Goal: Task Accomplishment & Management: Manage account settings

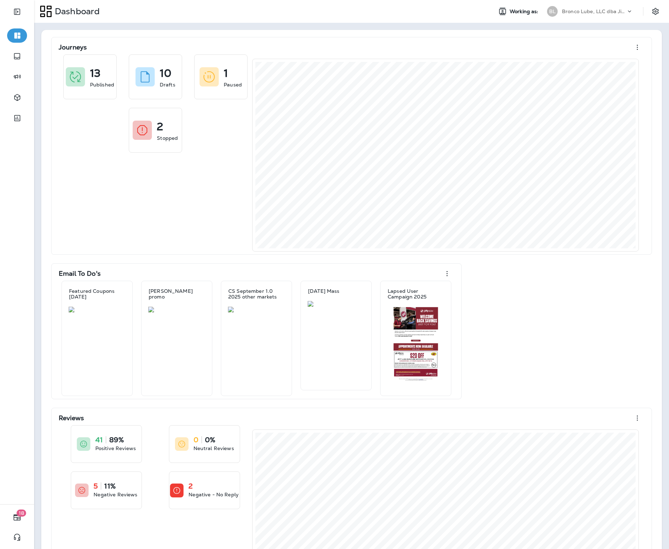
click at [581, 9] on p "Bronco Lube, LLC dba Jiffy Lube" at bounding box center [594, 12] width 64 height 6
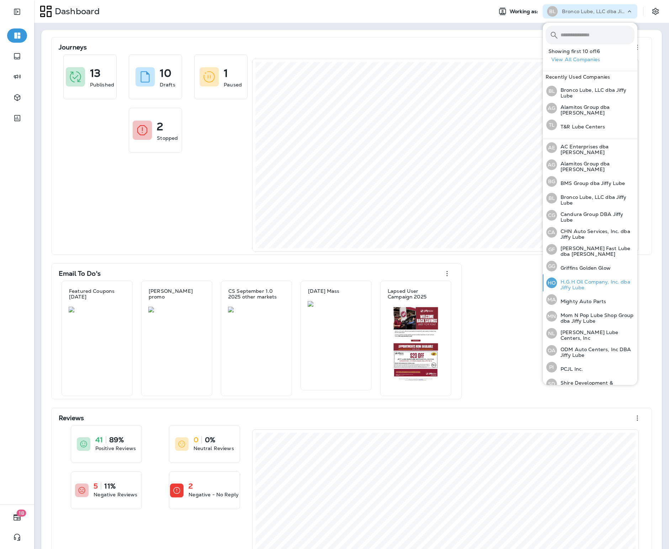
click at [580, 280] on p "H.G.H Oil Company, Inc. dba Jiffy Lube" at bounding box center [596, 284] width 78 height 11
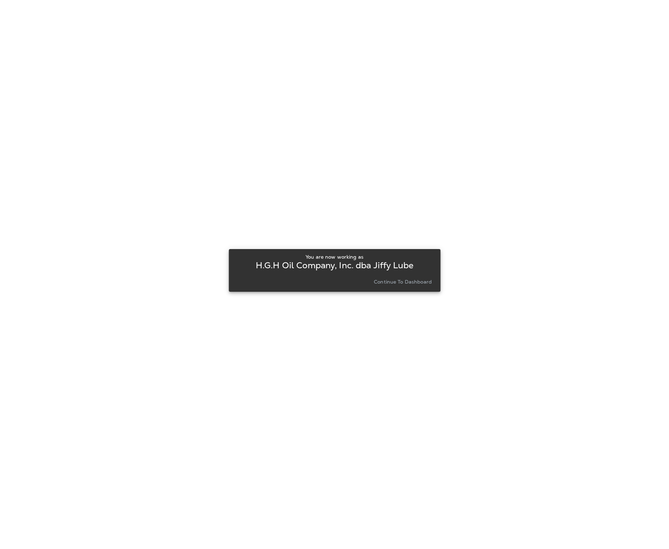
click at [399, 283] on p "Continue to Dashboard" at bounding box center [403, 282] width 58 height 6
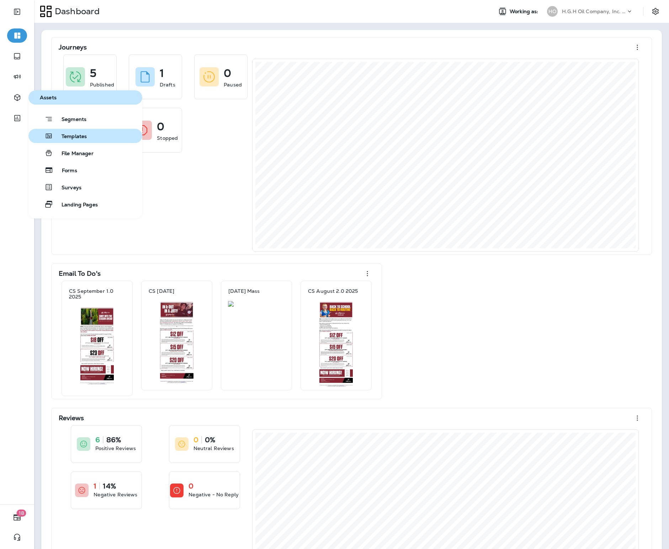
click at [75, 134] on span "Templates" at bounding box center [70, 136] width 34 height 7
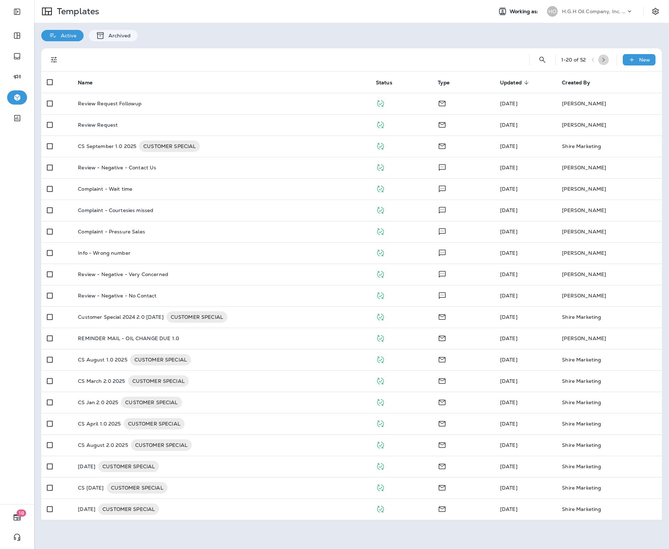
click at [609, 62] on button "button" at bounding box center [604, 59] width 11 height 11
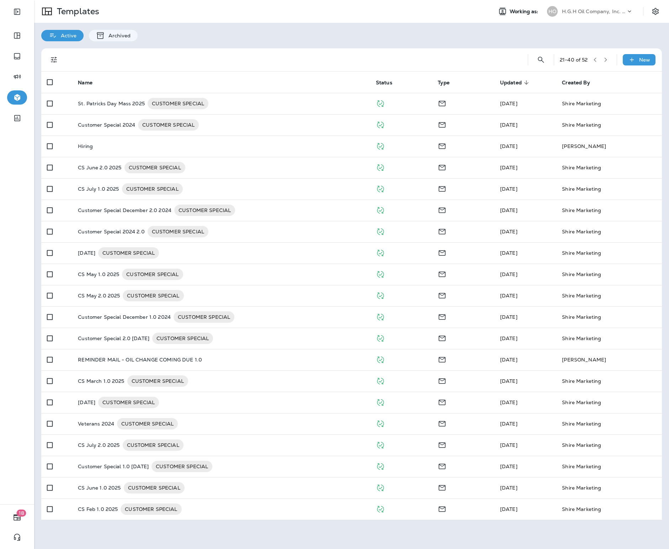
click at [604, 59] on button "button" at bounding box center [606, 59] width 11 height 11
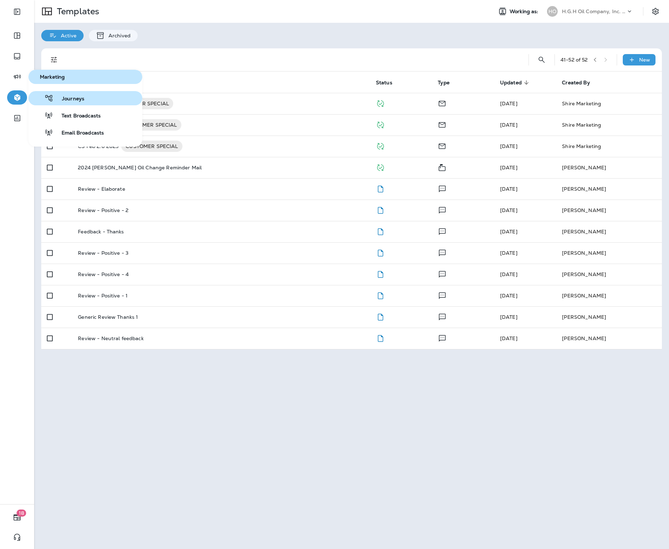
click at [83, 96] on span "Journeys" at bounding box center [68, 99] width 31 height 7
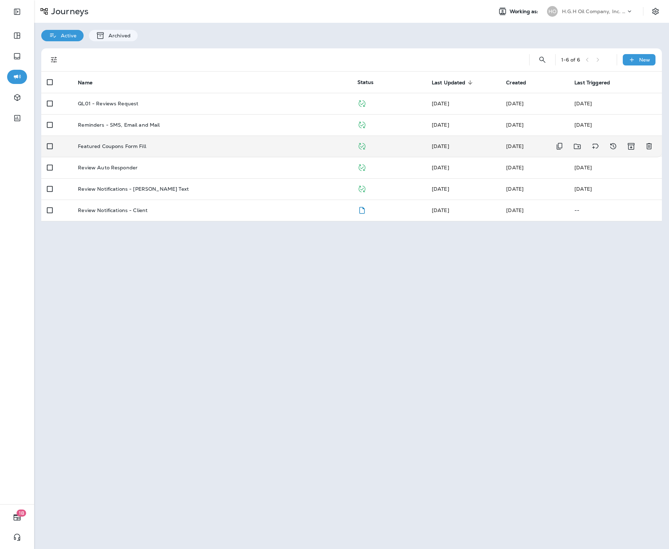
click at [150, 145] on div "Featured Coupons Form Fill" at bounding box center [212, 146] width 268 height 6
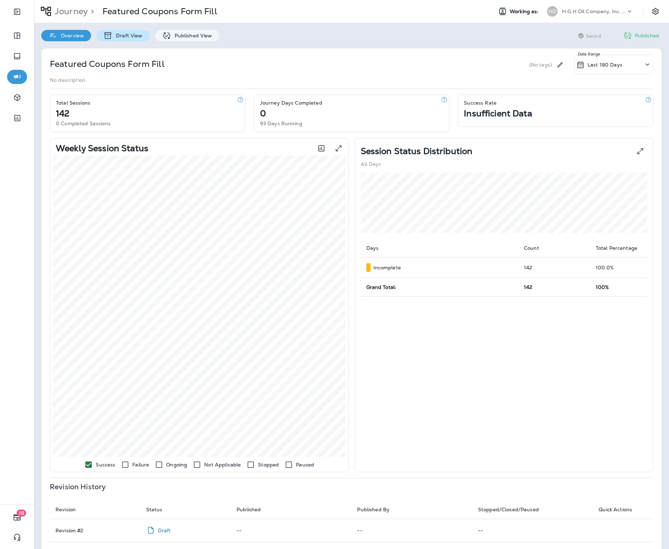
click at [144, 37] on div "Draft View" at bounding box center [122, 35] width 53 height 11
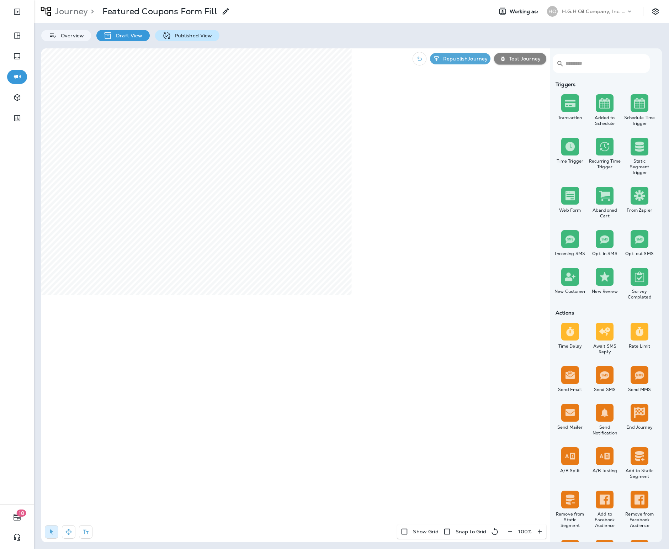
click at [177, 33] on p "Published View" at bounding box center [191, 36] width 41 height 6
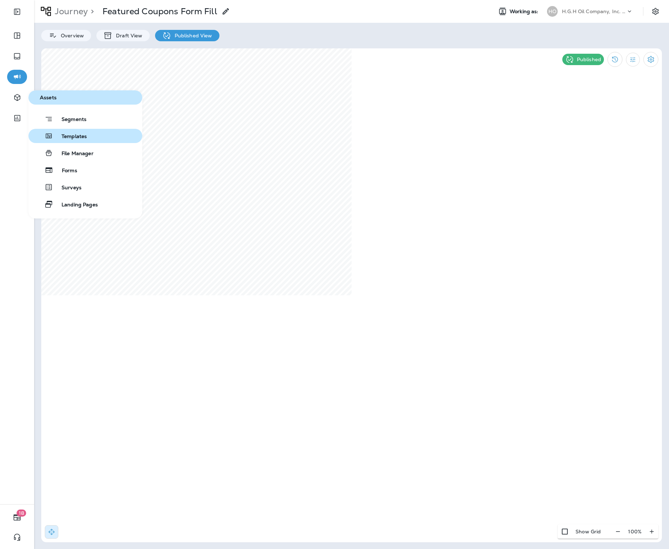
click at [75, 137] on span "Templates" at bounding box center [70, 136] width 34 height 7
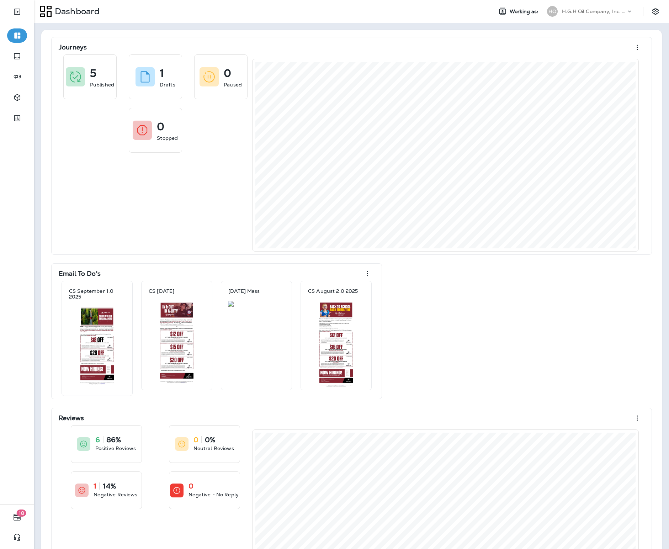
click at [607, 10] on p "H.G.H Oil Company, Inc. dba Jiffy Lube" at bounding box center [594, 12] width 64 height 6
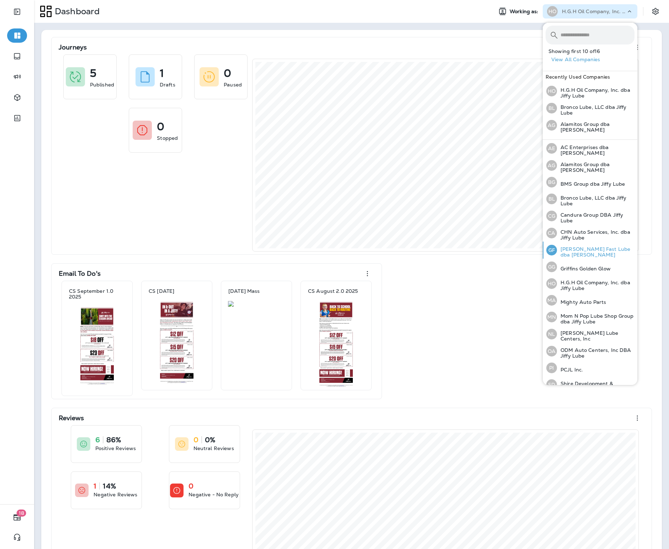
click at [581, 247] on p "Griffin Fast Lube dba Jiffy Lube" at bounding box center [596, 251] width 78 height 11
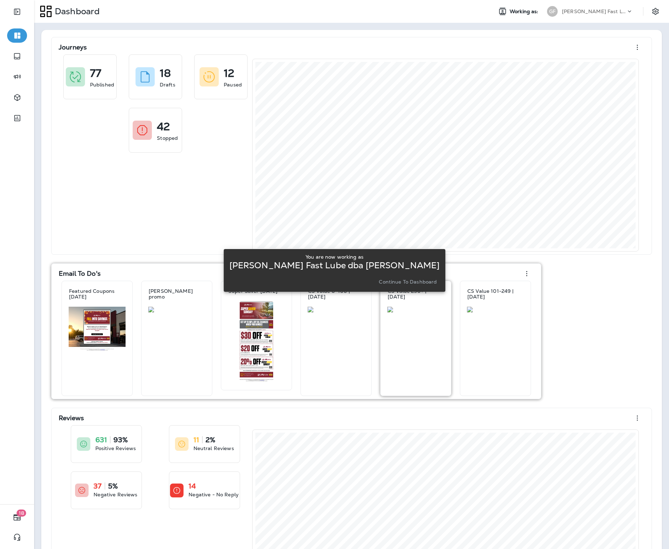
click at [421, 283] on p "Continue to Dashboard" at bounding box center [408, 282] width 58 height 6
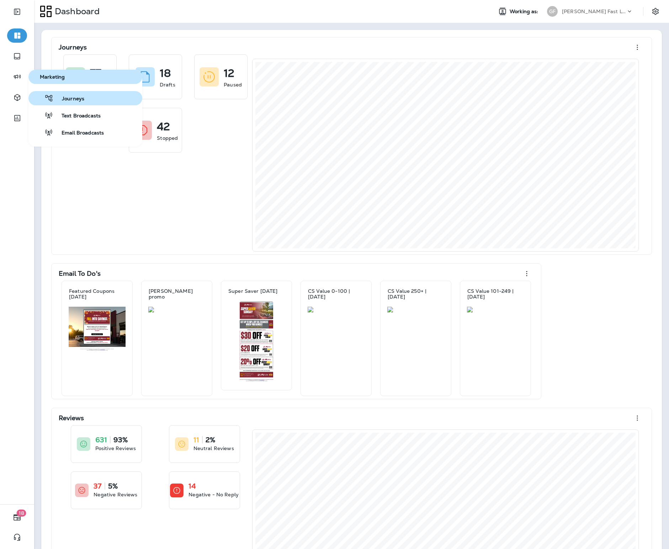
click at [77, 96] on span "Journeys" at bounding box center [68, 99] width 31 height 7
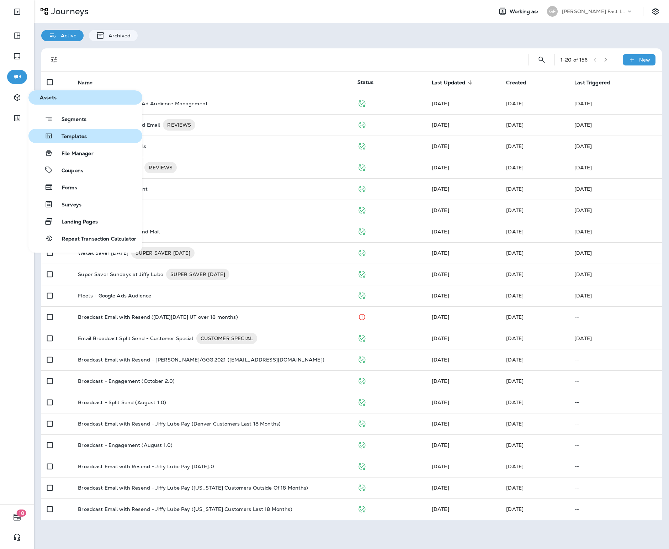
click at [88, 138] on button "Templates" at bounding box center [85, 136] width 114 height 14
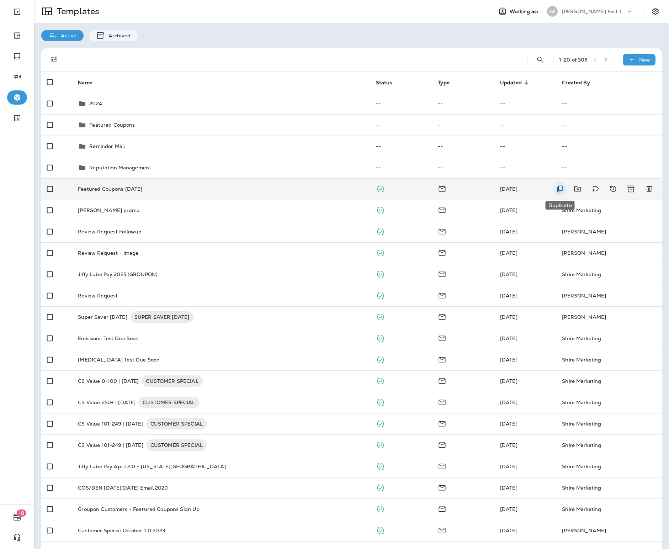
click at [561, 191] on icon "Duplicate" at bounding box center [560, 189] width 9 height 9
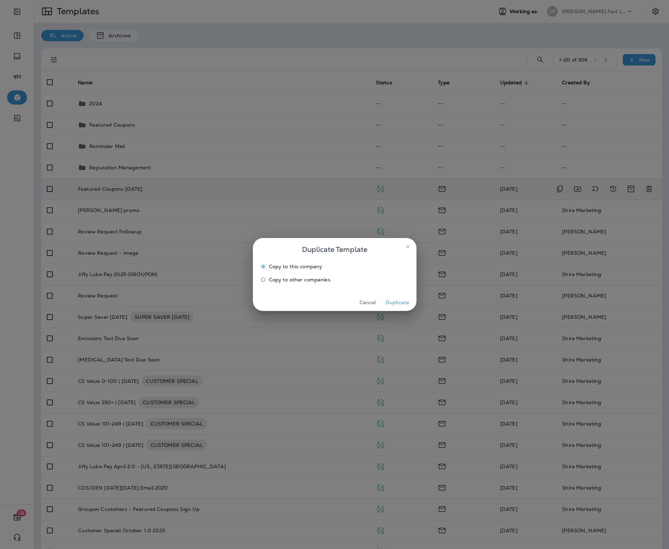
click at [313, 279] on span "Copy to other companies" at bounding box center [300, 280] width 62 height 6
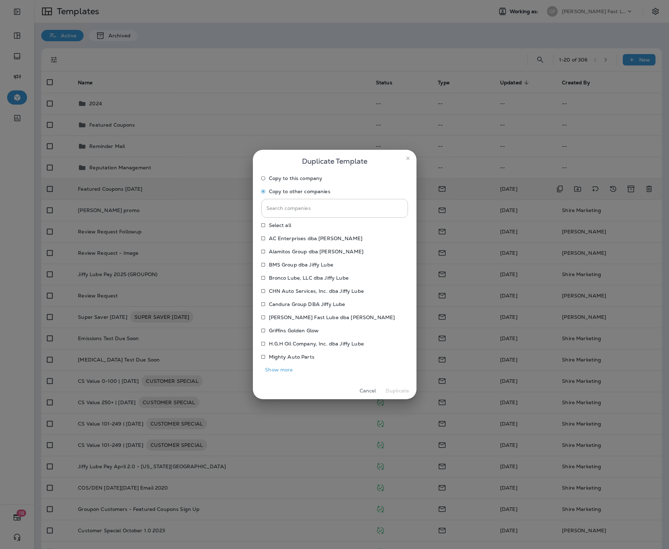
click at [288, 369] on button "Show more" at bounding box center [280, 369] width 36 height 11
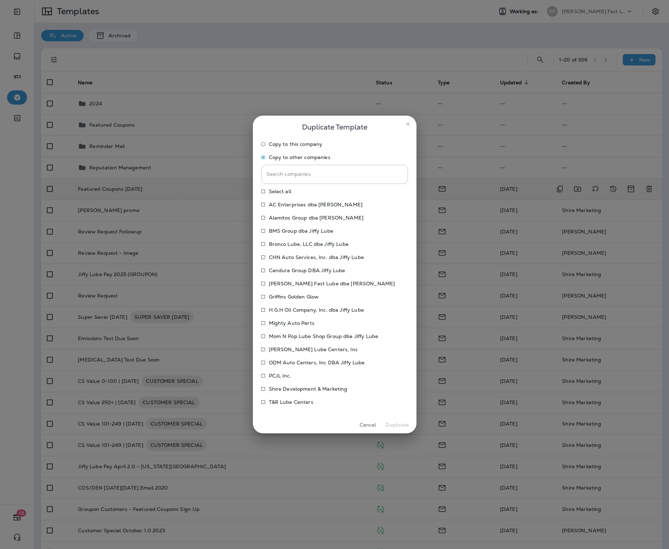
click at [303, 312] on p "H.G.H Oil Company, Inc. dba Jiffy Lube" at bounding box center [316, 310] width 95 height 6
click at [395, 426] on button "Duplicate" at bounding box center [397, 425] width 27 height 11
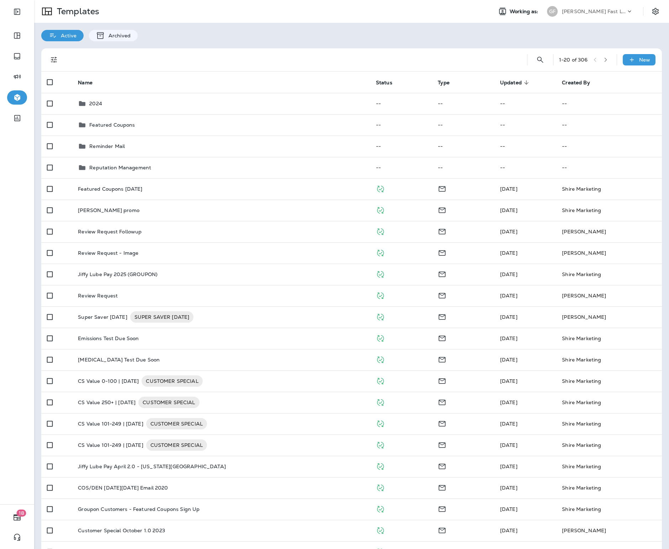
click at [595, 7] on div "Griffin Fast Lube dba Jiffy Lube" at bounding box center [594, 11] width 64 height 11
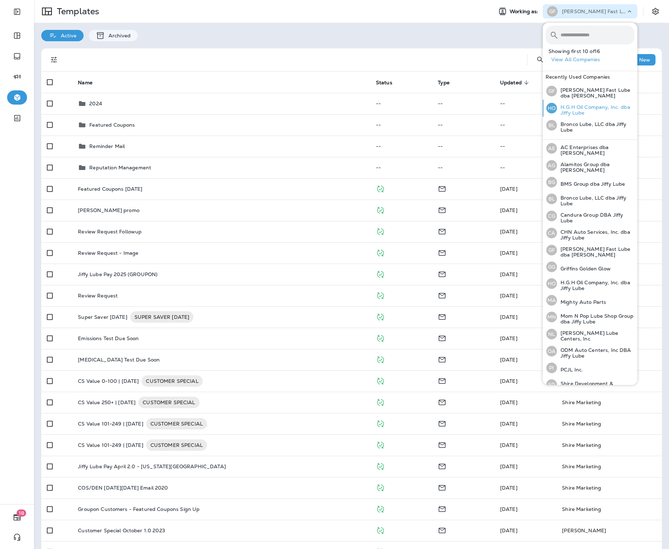
click at [584, 113] on p "H.G.H Oil Company, Inc. dba Jiffy Lube" at bounding box center [596, 109] width 78 height 11
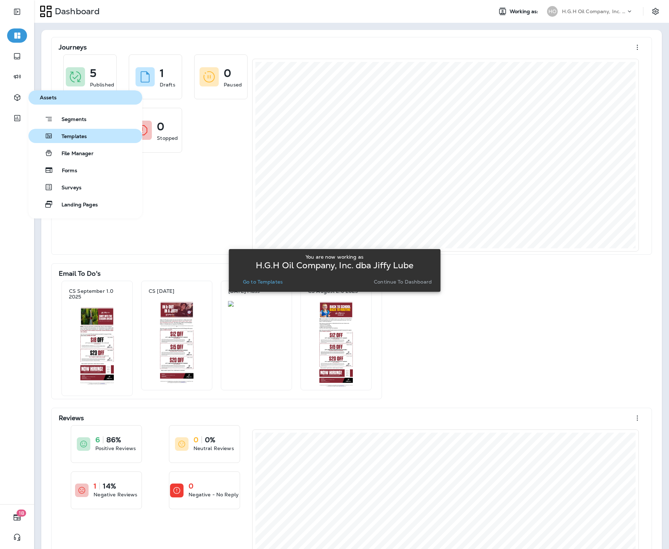
click at [75, 133] on div "Templates" at bounding box center [59, 136] width 56 height 9
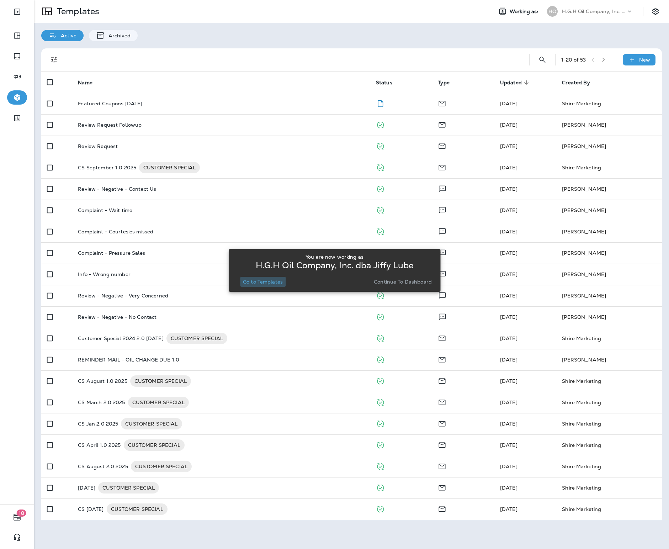
click at [274, 281] on p "Go to Templates" at bounding box center [263, 282] width 40 height 6
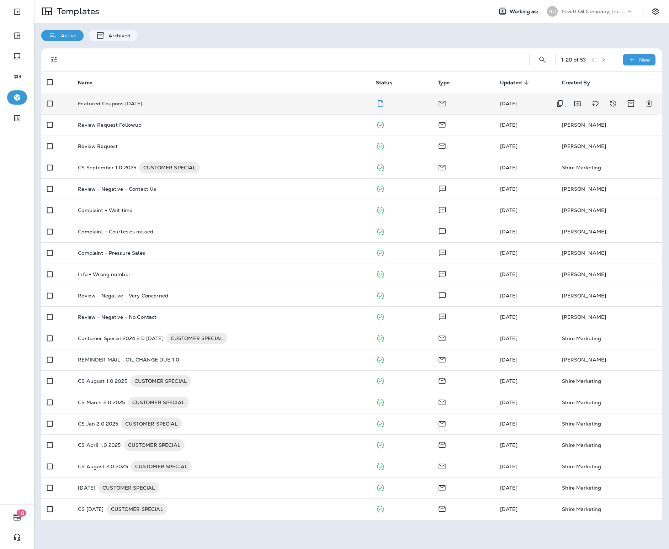
click at [217, 105] on div "Featured Coupons [DATE]" at bounding box center [221, 104] width 287 height 6
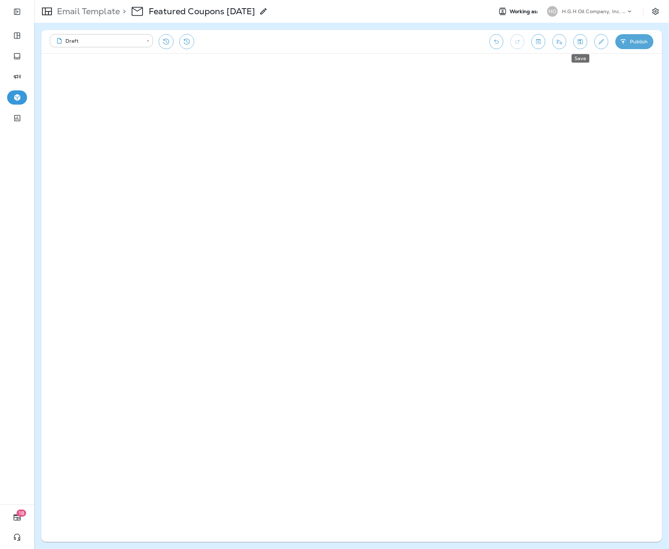
click at [579, 41] on icon "Save" at bounding box center [580, 41] width 7 height 7
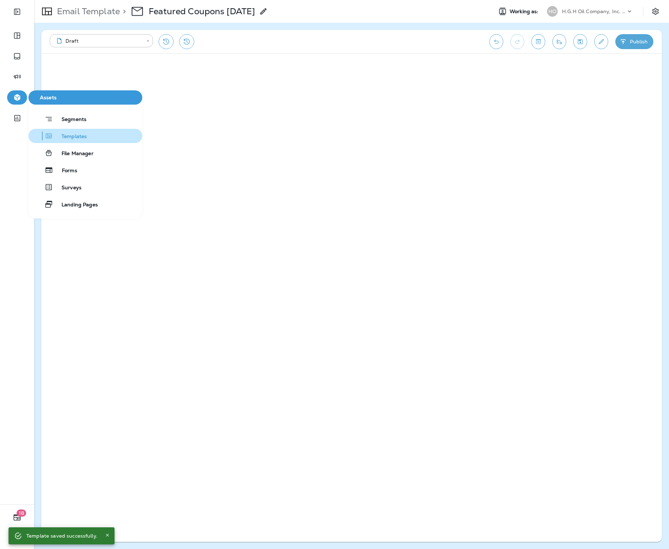
click at [81, 137] on span "Templates" at bounding box center [70, 136] width 34 height 7
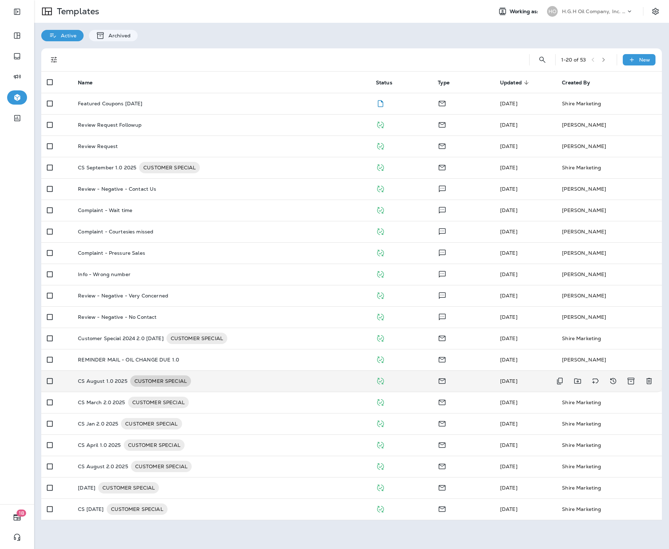
click at [130, 378] on span "CUSTOMER SPECIAL" at bounding box center [160, 381] width 61 height 7
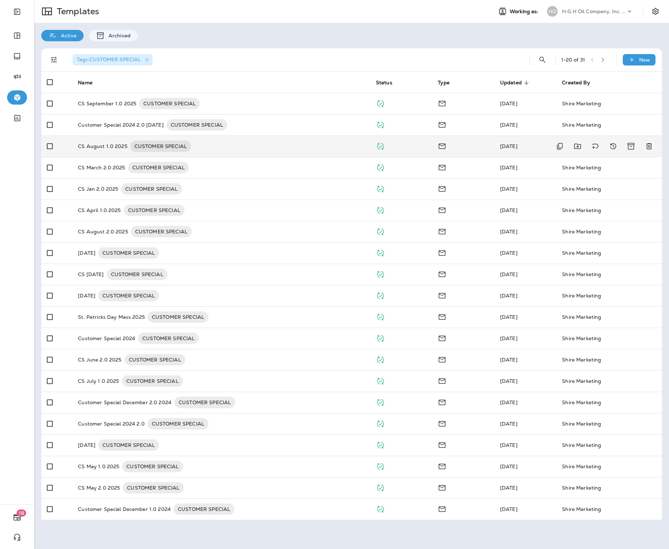
click at [126, 146] on div "CS August 1.0 2025 CUSTOMER SPECIAL" at bounding box center [221, 146] width 287 height 11
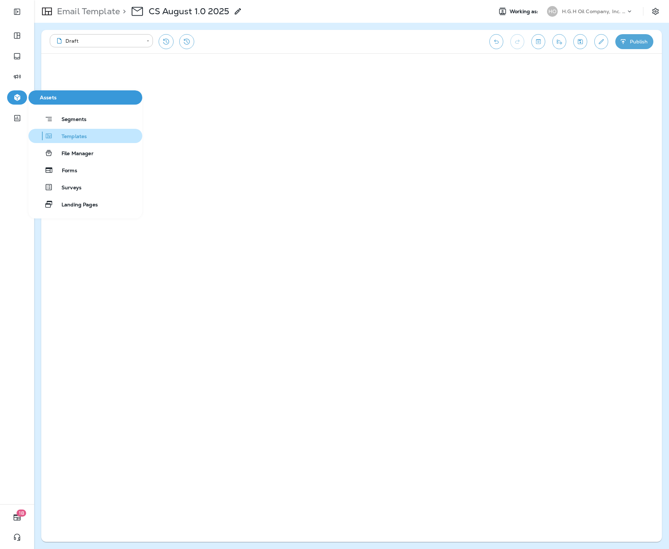
click at [74, 137] on span "Templates" at bounding box center [70, 136] width 34 height 7
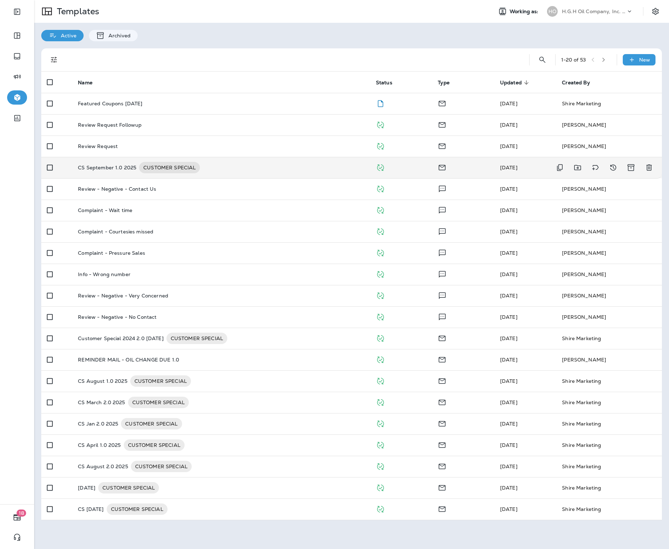
click at [105, 169] on p "CS September 1.0 2025" at bounding box center [107, 167] width 58 height 11
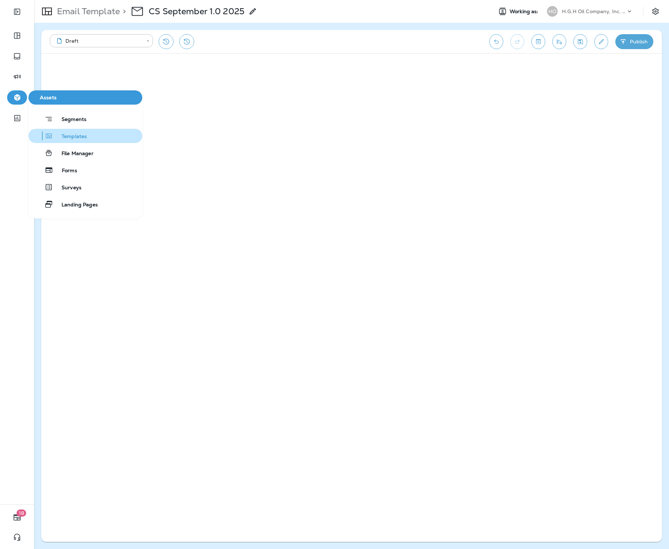
click at [76, 137] on span "Templates" at bounding box center [70, 136] width 34 height 7
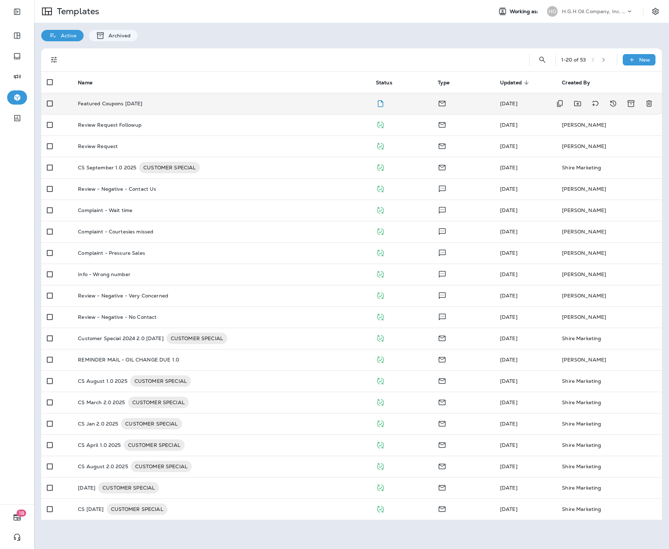
click at [212, 107] on td "Featured Coupons [DATE]" at bounding box center [221, 103] width 298 height 21
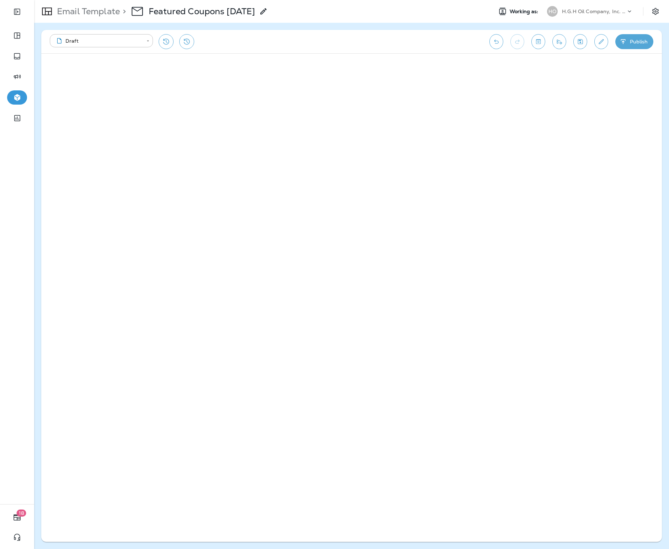
click at [635, 41] on button "Publish" at bounding box center [635, 41] width 38 height 15
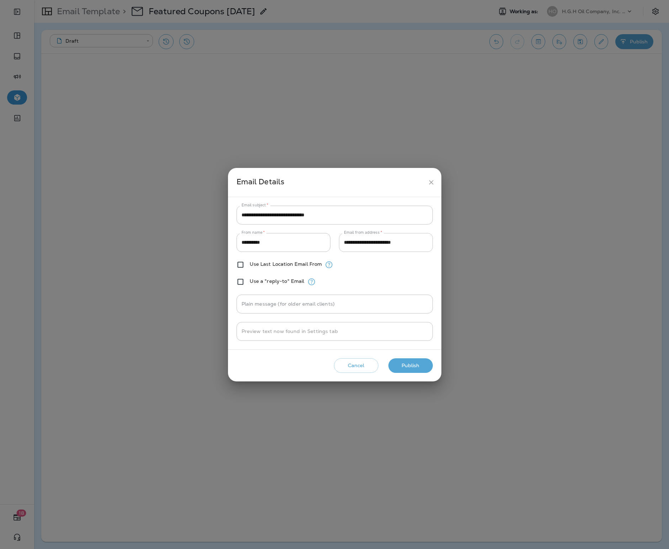
click at [370, 249] on input "**********" at bounding box center [386, 242] width 94 height 19
click at [369, 246] on input "**********" at bounding box center [386, 242] width 94 height 19
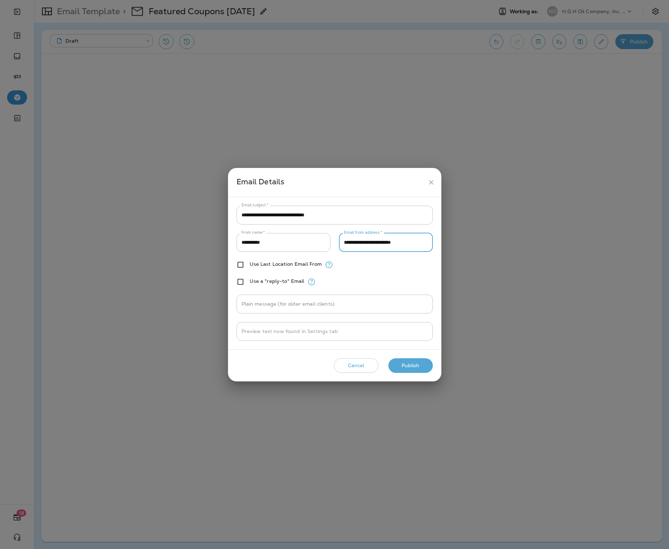
click at [369, 246] on input "**********" at bounding box center [386, 242] width 94 height 19
paste input "*"
type input "**********"
click at [416, 365] on button "Publish" at bounding box center [411, 365] width 44 height 15
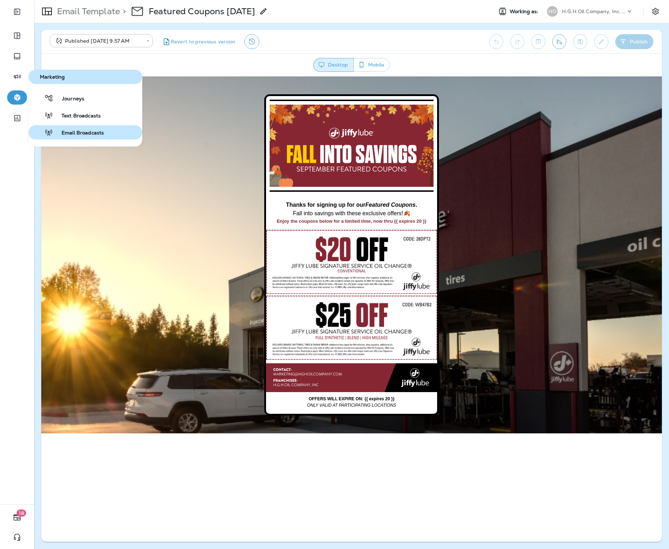
click at [89, 129] on div "Email Broadcasts" at bounding box center [67, 132] width 73 height 9
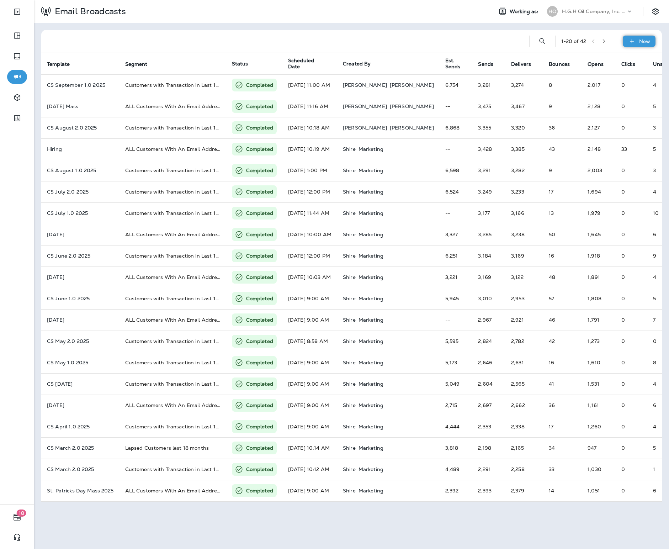
click at [634, 40] on icon at bounding box center [631, 41] width 7 height 7
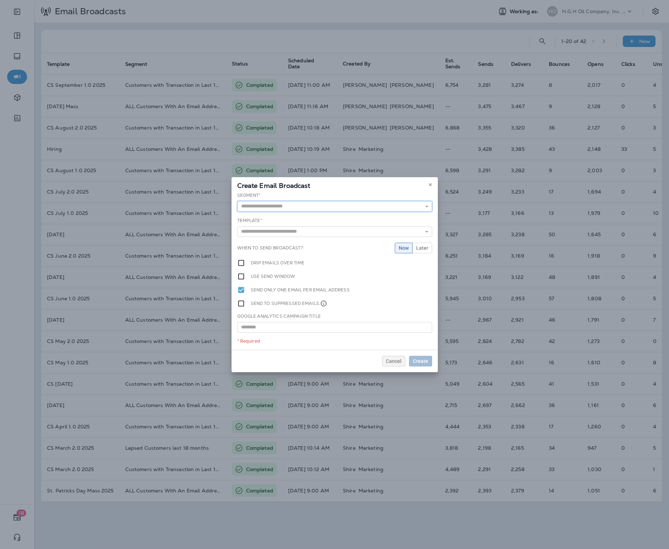
click at [274, 204] on input "text" at bounding box center [334, 206] width 195 height 11
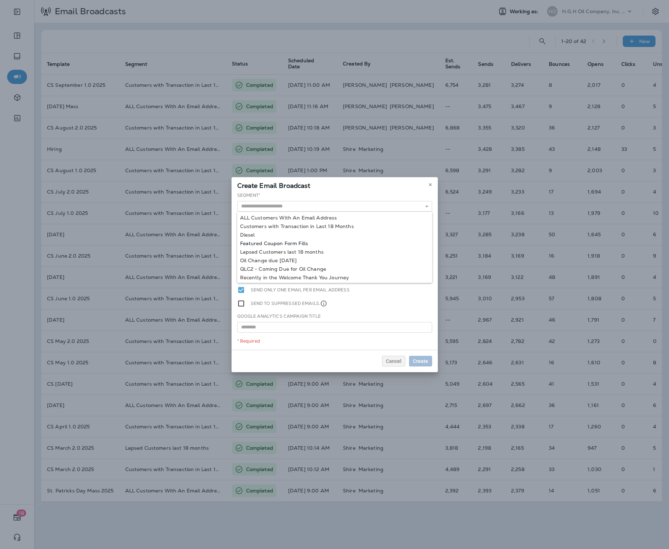
type input "**********"
click at [296, 241] on div "**********" at bounding box center [335, 271] width 206 height 158
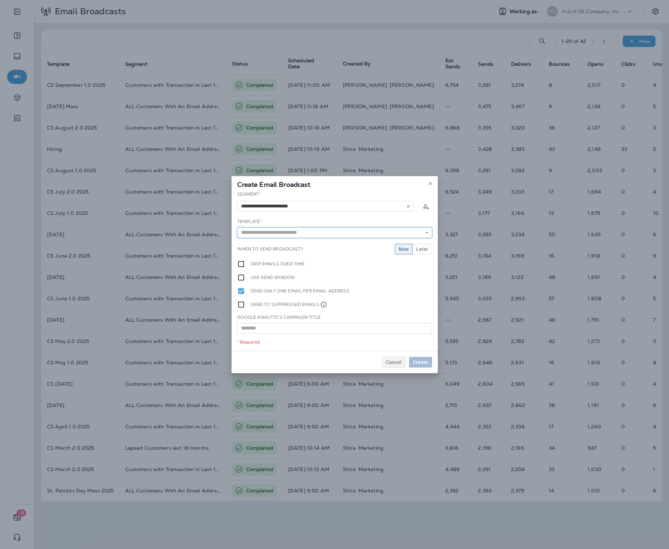
click at [285, 233] on input "text" at bounding box center [334, 232] width 195 height 11
type input "**********"
click at [304, 242] on div "**********" at bounding box center [335, 271] width 206 height 160
click at [424, 360] on span "Create" at bounding box center [420, 362] width 15 height 5
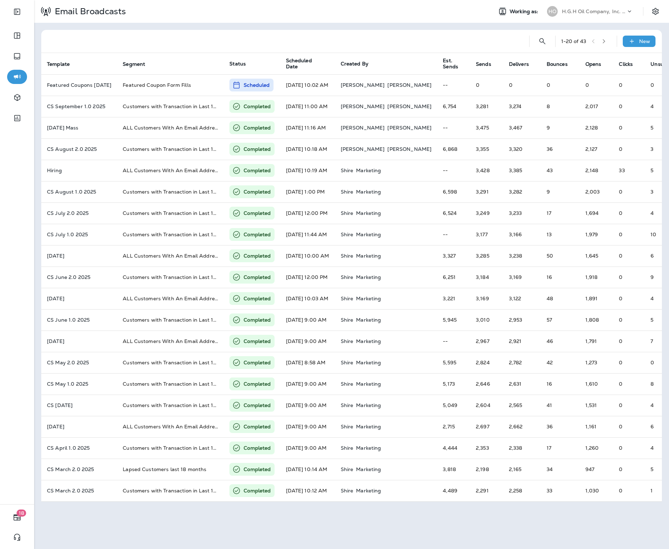
click at [580, 15] on div "H.G.H Oil Company, Inc. dba Jiffy Lube" at bounding box center [594, 11] width 64 height 11
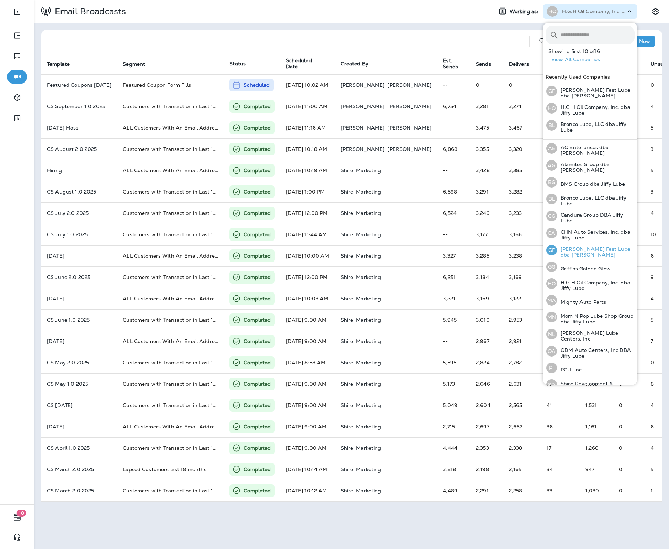
click at [589, 252] on p "Griffin Fast Lube dba Jiffy Lube" at bounding box center [596, 251] width 78 height 11
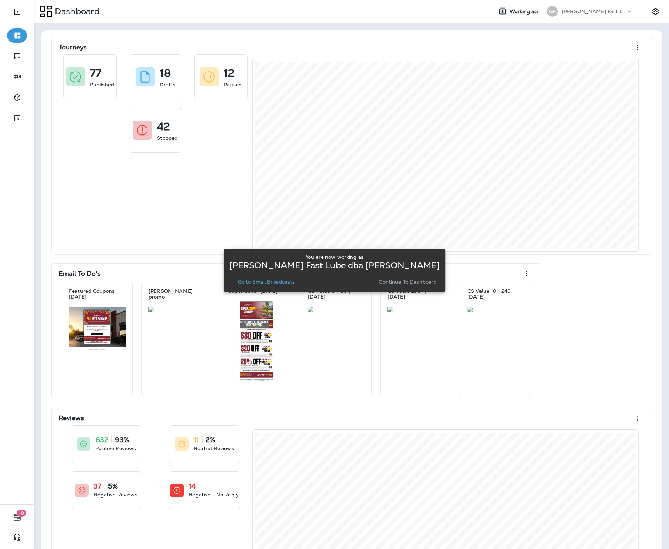
click at [399, 277] on button "Continue to Dashboard" at bounding box center [408, 282] width 64 height 10
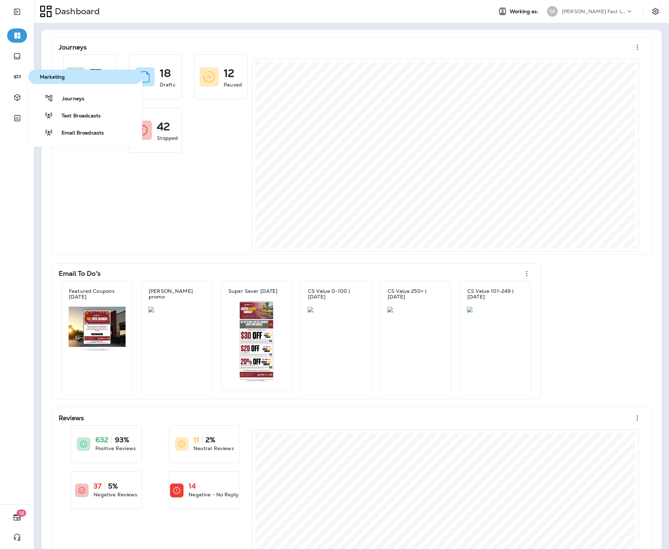
click at [83, 106] on div "Journeys Text Broadcasts Email Broadcasts" at bounding box center [85, 115] width 114 height 48
click at [75, 101] on span "Journeys" at bounding box center [68, 99] width 31 height 7
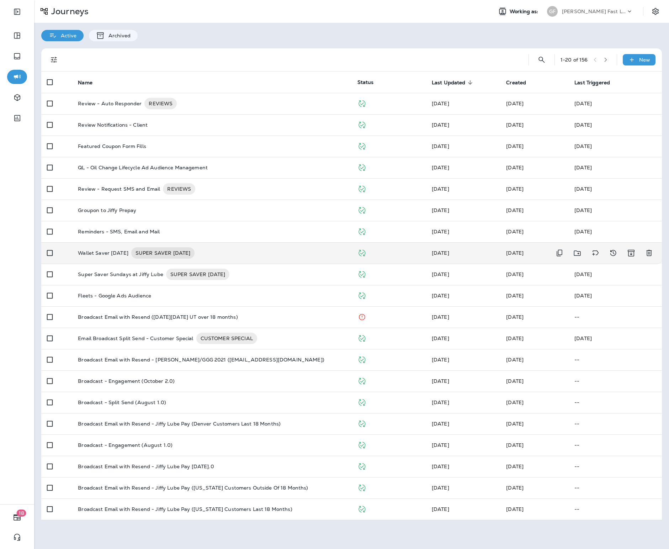
click at [123, 257] on p "Wallet Saver Wednesday" at bounding box center [103, 252] width 51 height 11
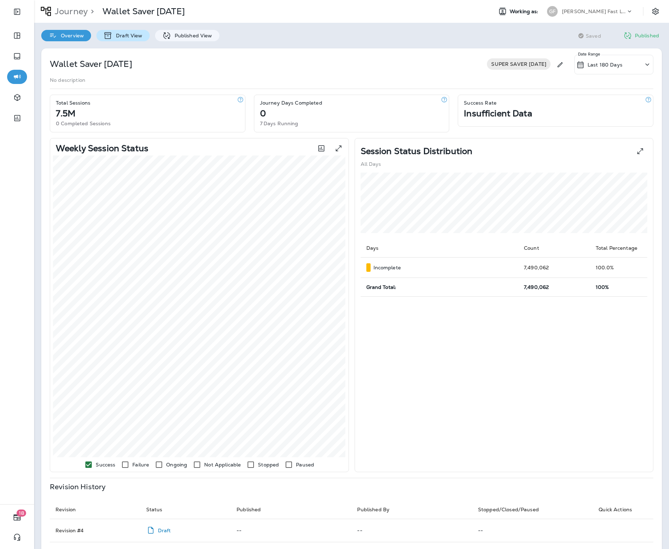
click at [129, 38] on p "Draft View" at bounding box center [127, 36] width 30 height 6
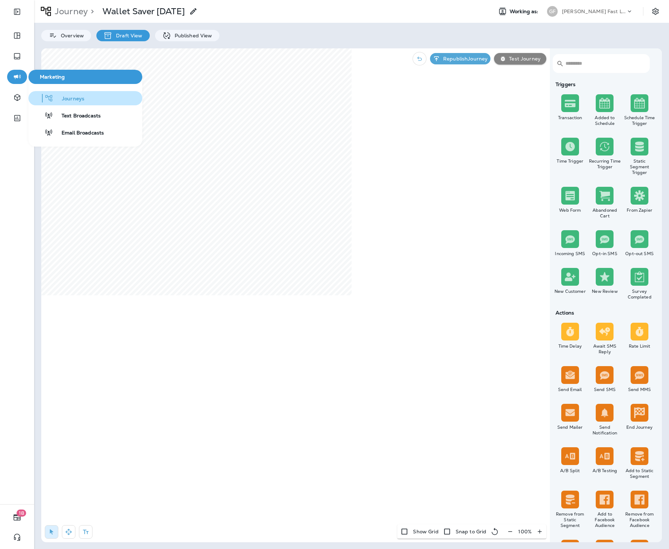
click at [65, 101] on span "Journeys" at bounding box center [68, 99] width 31 height 7
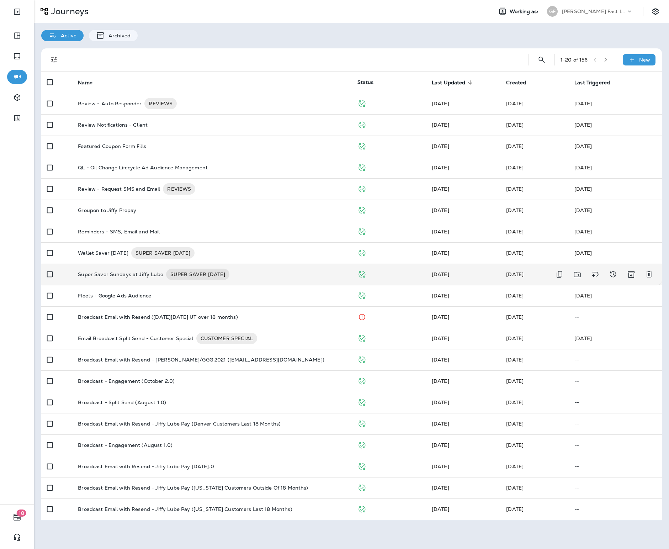
click at [132, 273] on p "Super Saver Sundays at Jiffy Lube" at bounding box center [120, 274] width 85 height 11
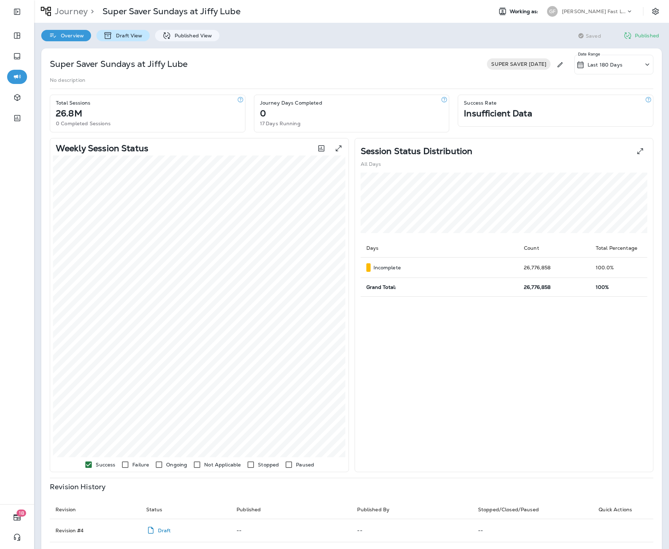
click at [141, 39] on div "Draft View" at bounding box center [122, 35] width 53 height 11
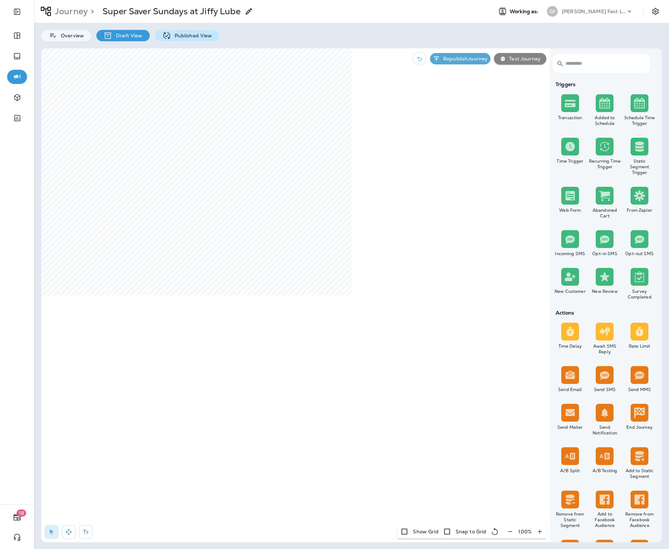
click at [173, 36] on p "Published View" at bounding box center [191, 36] width 41 height 6
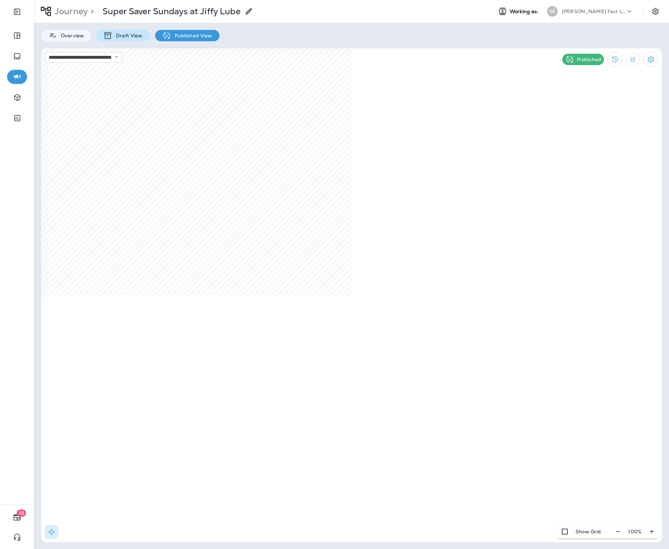
click at [126, 37] on p "Draft View" at bounding box center [127, 36] width 30 height 6
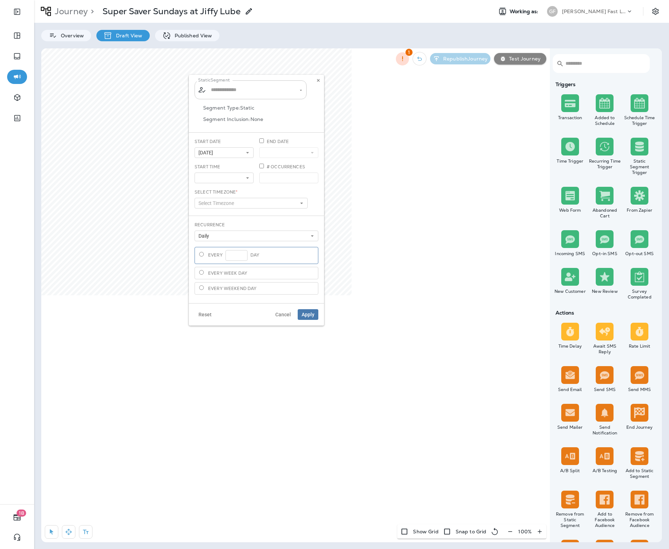
click at [259, 89] on input "text" at bounding box center [251, 90] width 84 height 12
click at [255, 106] on span "Wallet Saver Wednesday" at bounding box center [237, 109] width 51 height 6
type input "**********"
click at [240, 155] on button "09/11/25" at bounding box center [224, 152] width 59 height 11
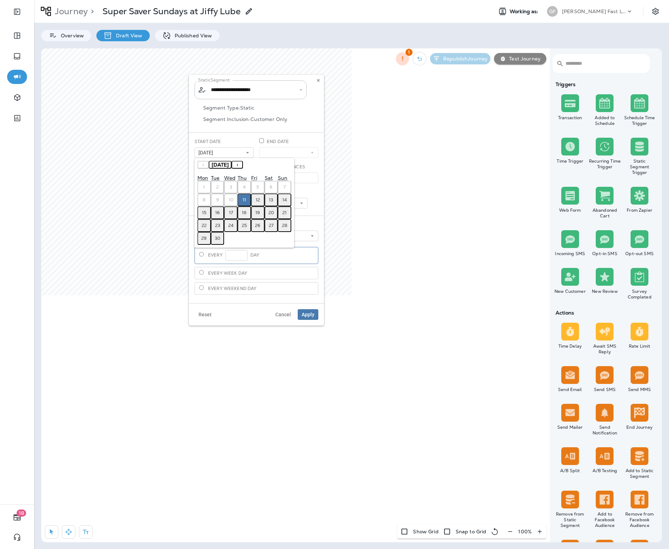
click at [206, 211] on button "15" at bounding box center [204, 212] width 14 height 13
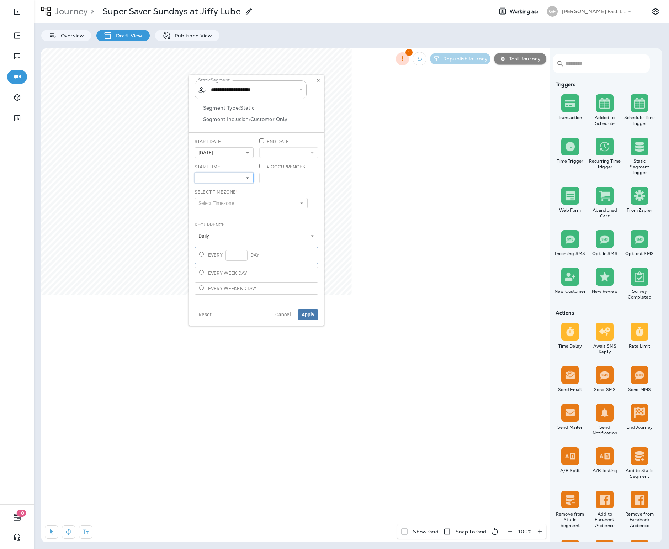
click at [227, 179] on button at bounding box center [224, 178] width 59 height 11
click at [214, 193] on link "3:00 pm" at bounding box center [224, 191] width 59 height 9
click at [291, 187] on div "# Occurrences" at bounding box center [289, 176] width 65 height 25
click at [264, 202] on button "Select Timezone" at bounding box center [251, 203] width 113 height 11
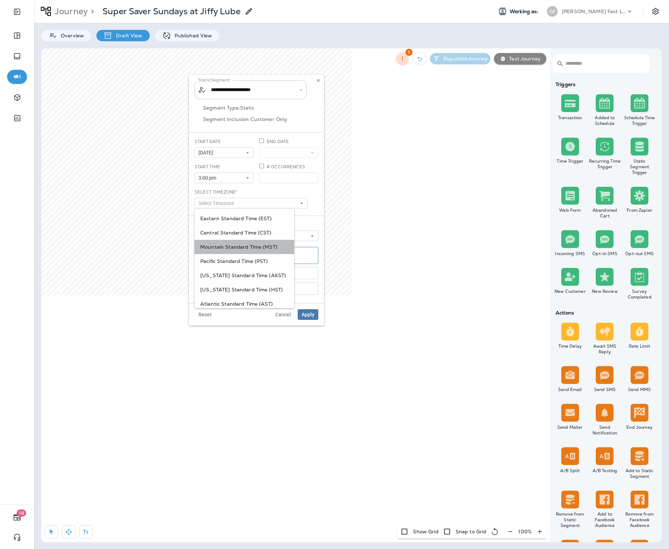
click at [245, 243] on div "Mountain Standard Time (MST)" at bounding box center [245, 247] width 100 height 14
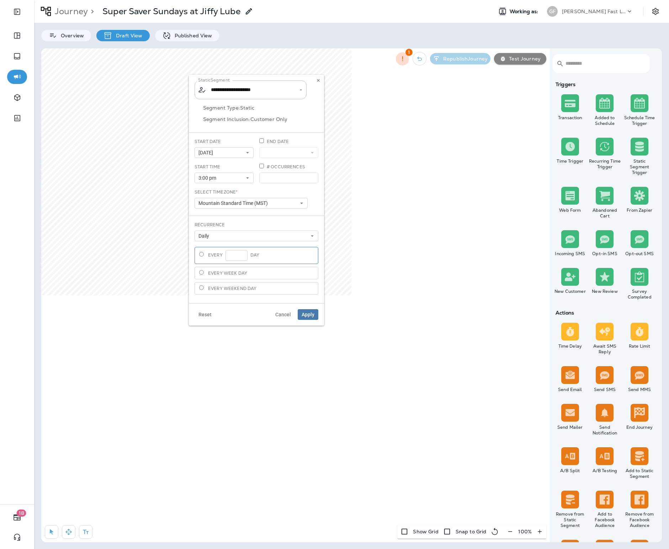
click at [225, 273] on label "Every week day" at bounding box center [257, 273] width 124 height 12
click at [233, 232] on button "Daily" at bounding box center [257, 236] width 124 height 11
click at [232, 255] on div "Weekly" at bounding box center [256, 256] width 118 height 6
click at [244, 222] on div "Recurrence Weekly Daily Weekly Monthly Quarterly Annually" at bounding box center [257, 232] width 124 height 20
click at [308, 315] on button "Apply" at bounding box center [308, 318] width 21 height 11
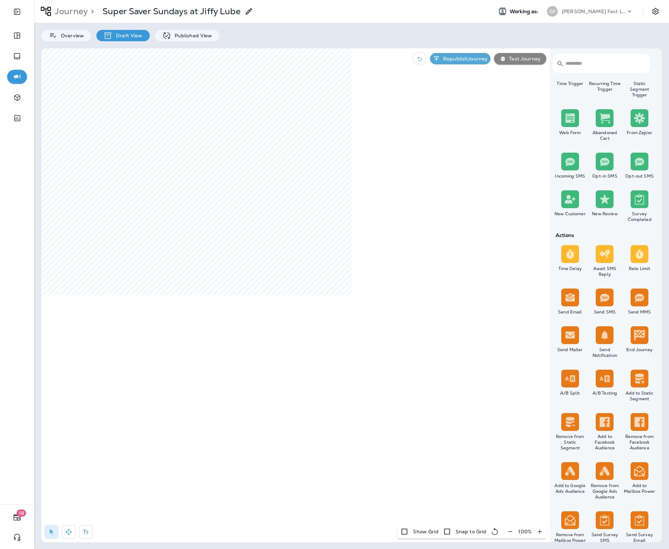
scroll to position [0, 0]
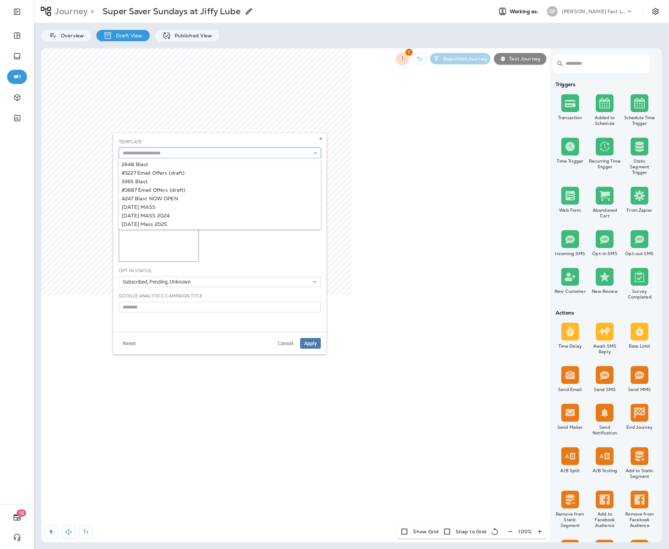
click at [269, 148] on input "text" at bounding box center [220, 153] width 202 height 11
type input "**********"
click at [195, 163] on div "**********" at bounding box center [220, 232] width 214 height 199
click at [307, 343] on span "Apply" at bounding box center [310, 343] width 13 height 5
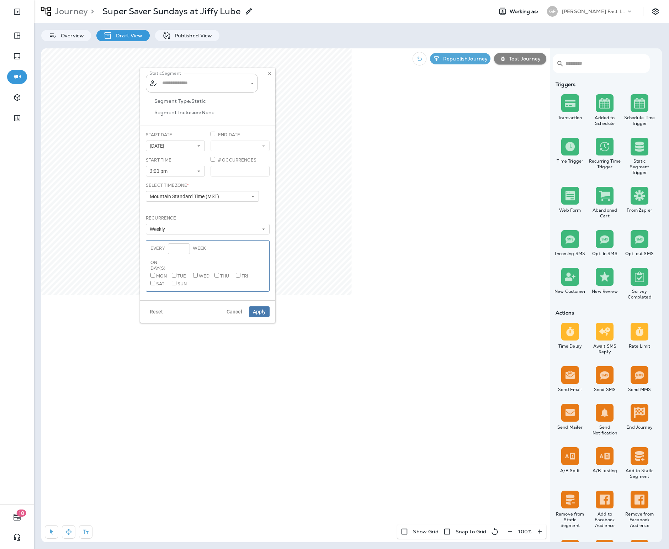
type input "**********"
click at [269, 74] on use at bounding box center [269, 73] width 2 height 3
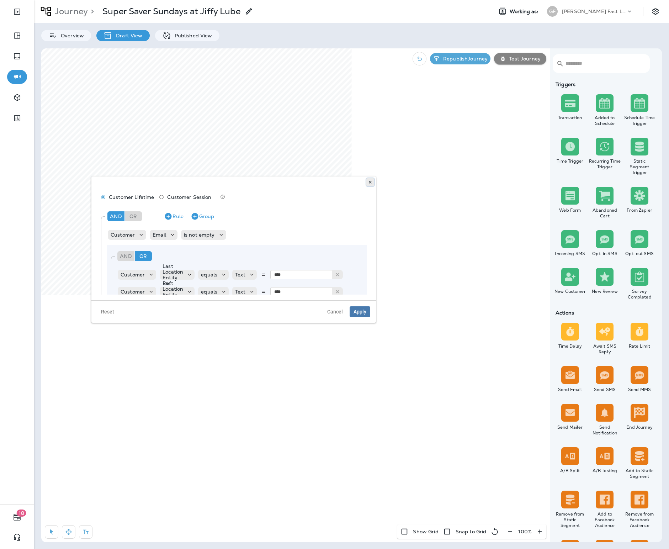
click at [369, 181] on use at bounding box center [370, 182] width 2 height 3
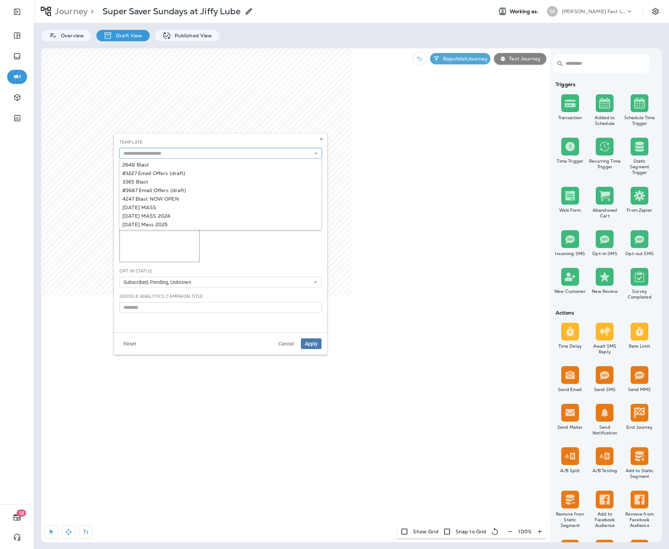
click at [227, 152] on input "text" at bounding box center [221, 153] width 202 height 11
click at [321, 139] on use at bounding box center [321, 139] width 2 height 3
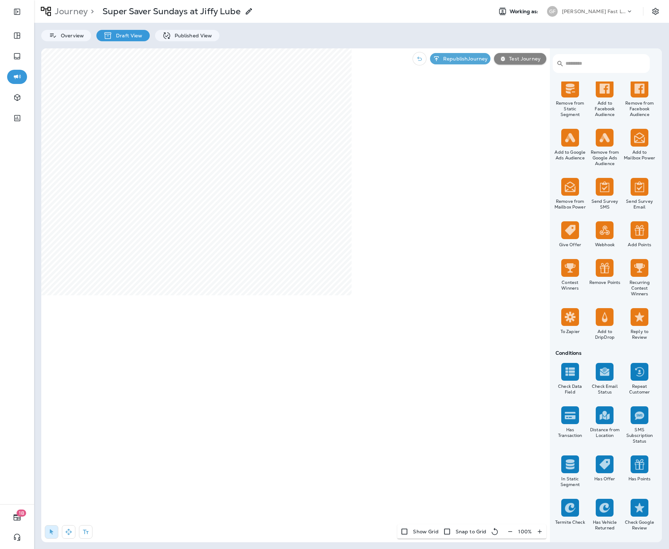
scroll to position [425, 0]
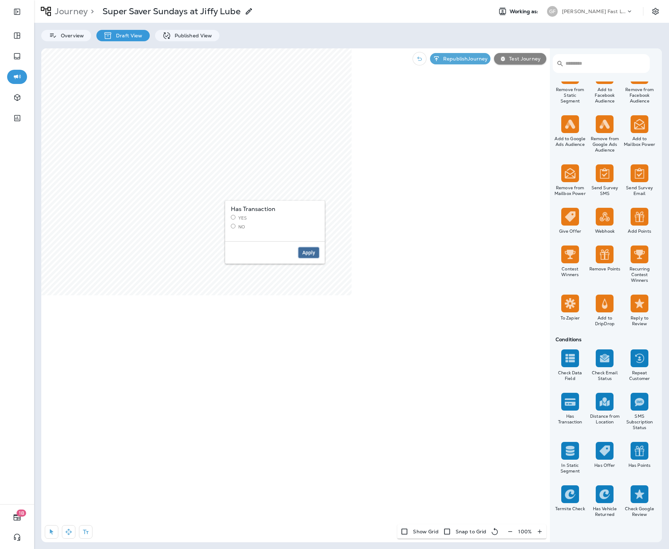
click at [305, 251] on span "Apply" at bounding box center [308, 252] width 13 height 5
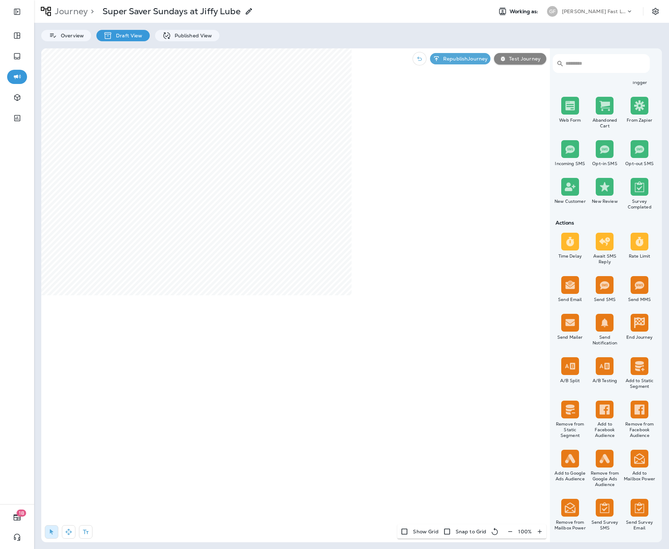
scroll to position [0, 0]
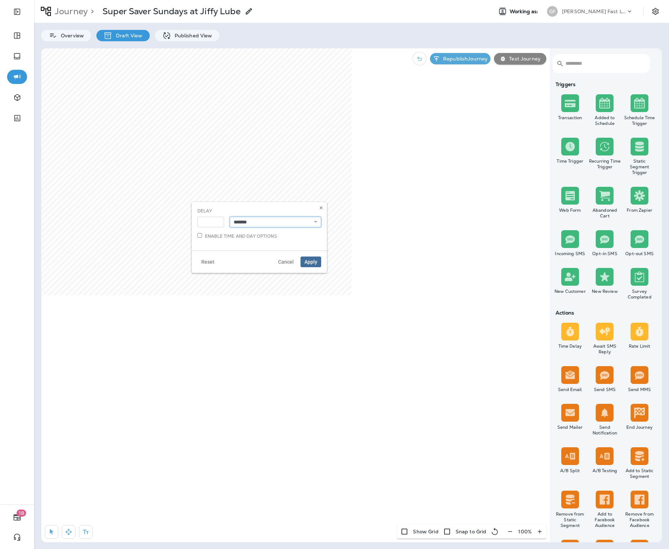
click at [247, 221] on select "**********" at bounding box center [275, 222] width 91 height 11
select select "****"
click at [230, 217] on select "**********" at bounding box center [275, 222] width 91 height 11
click at [253, 225] on select "**********" at bounding box center [275, 222] width 91 height 11
click at [214, 219] on input "*" at bounding box center [210, 222] width 27 height 11
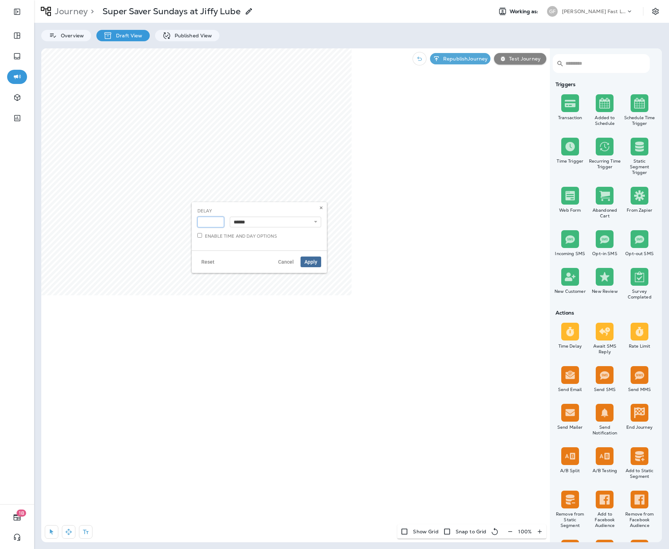
type input "*"
click at [257, 237] on label "Enable time and day options" at bounding box center [237, 236] width 80 height 6
select select "*"
select select "**"
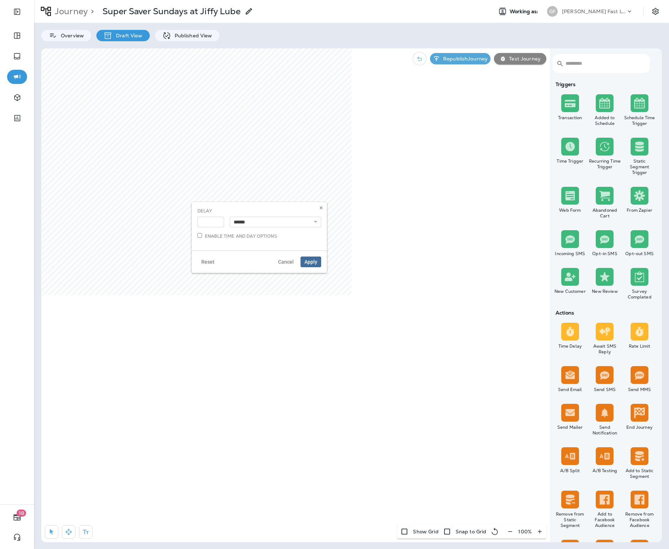
select select "*"
select select "**"
click at [212, 259] on select "* * * * * * * * * ** ** **" at bounding box center [206, 256] width 18 height 11
select select "*"
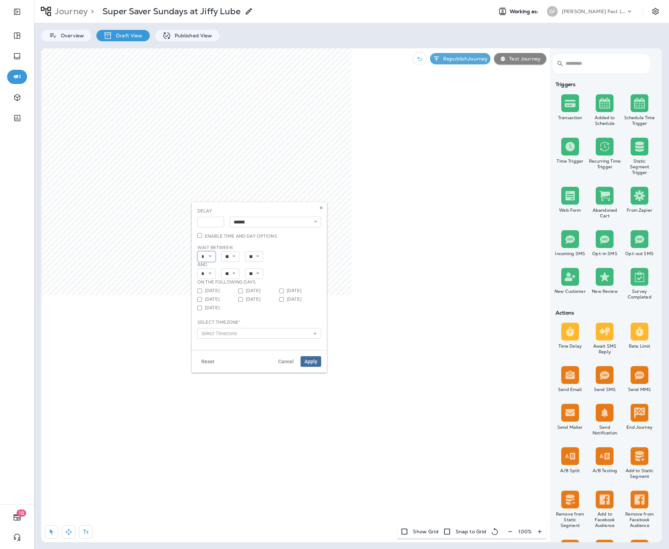
click at [197, 251] on select "* * * * * * * * * ** ** **" at bounding box center [206, 256] width 18 height 11
click at [212, 271] on select "* * * * * * * * * ** ** **" at bounding box center [206, 273] width 18 height 11
click at [197, 268] on select "* * * * * * * * * ** ** **" at bounding box center [206, 273] width 18 height 11
click at [202, 291] on label "Monday" at bounding box center [217, 291] width 41 height 6
click at [243, 290] on label "Tuesday" at bounding box center [258, 291] width 41 height 6
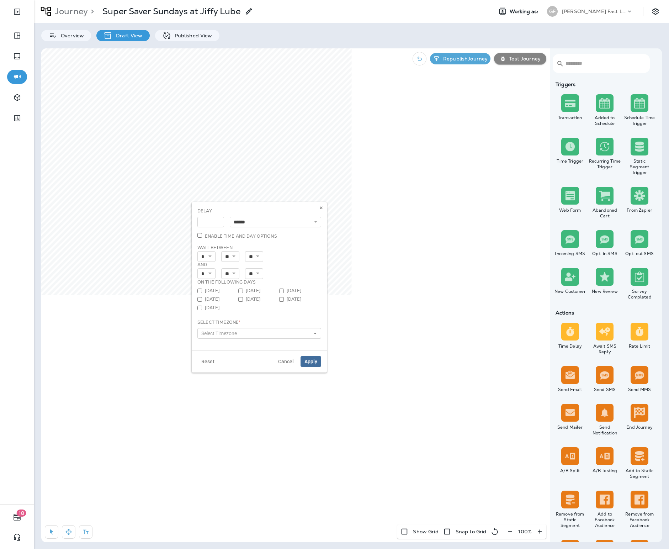
click at [209, 297] on label "Thursday" at bounding box center [217, 299] width 41 height 6
click at [255, 299] on label "Friday" at bounding box center [258, 299] width 41 height 6
click at [238, 332] on span "Select Timezone" at bounding box center [220, 334] width 38 height 6
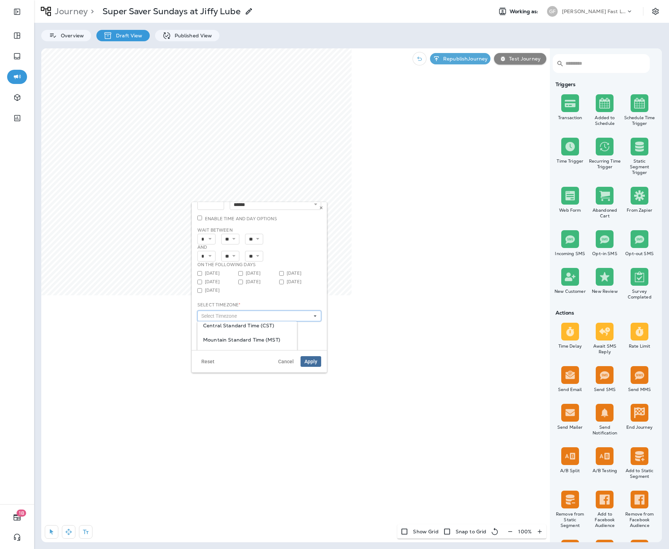
scroll to position [61, 0]
click at [243, 298] on div "Mountain Standard Time (MST)" at bounding box center [247, 296] width 100 height 14
click at [210, 253] on select "* * * * * * * * * ** ** **" at bounding box center [206, 256] width 18 height 11
click at [215, 272] on select "* * * * * * * * * ** ** **" at bounding box center [206, 273] width 18 height 11
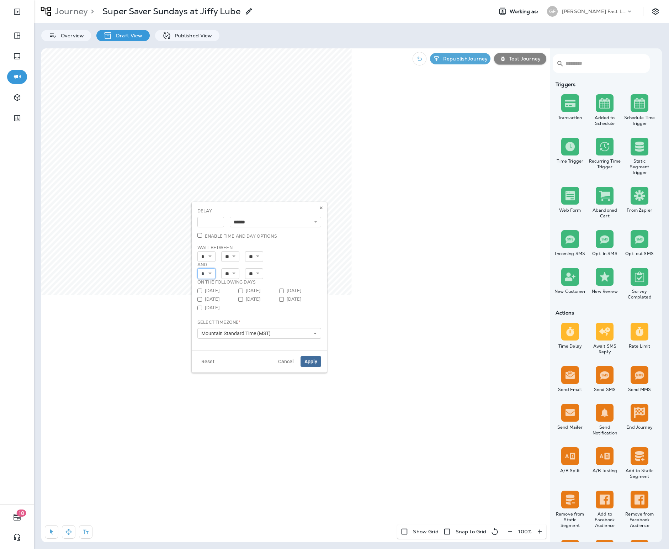
select select "*"
click at [197, 268] on select "* * * * * * * * * ** ** **" at bounding box center [206, 273] width 18 height 11
click at [215, 222] on input "*" at bounding box center [210, 222] width 27 height 11
click at [219, 225] on input "*" at bounding box center [210, 222] width 27 height 11
click at [219, 224] on input "*" at bounding box center [210, 222] width 27 height 11
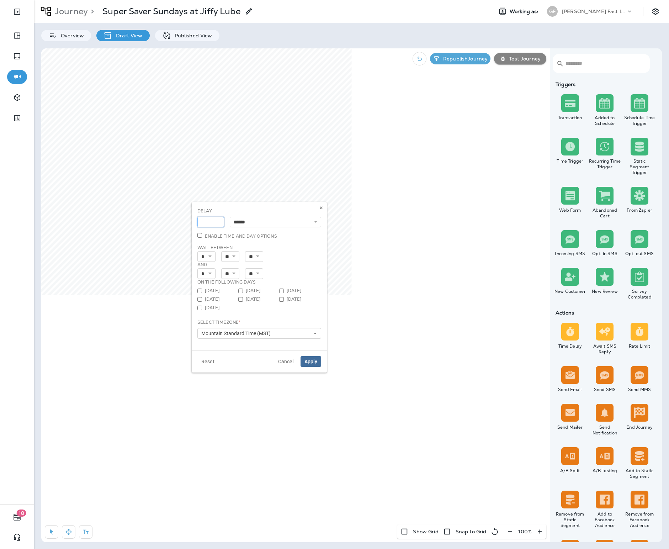
click at [219, 224] on input "*" at bounding box center [210, 222] width 27 height 11
type input "*"
click at [219, 224] on input "*" at bounding box center [210, 222] width 27 height 11
click at [316, 262] on p "and" at bounding box center [259, 265] width 124 height 6
click at [310, 360] on span "Apply" at bounding box center [311, 361] width 13 height 5
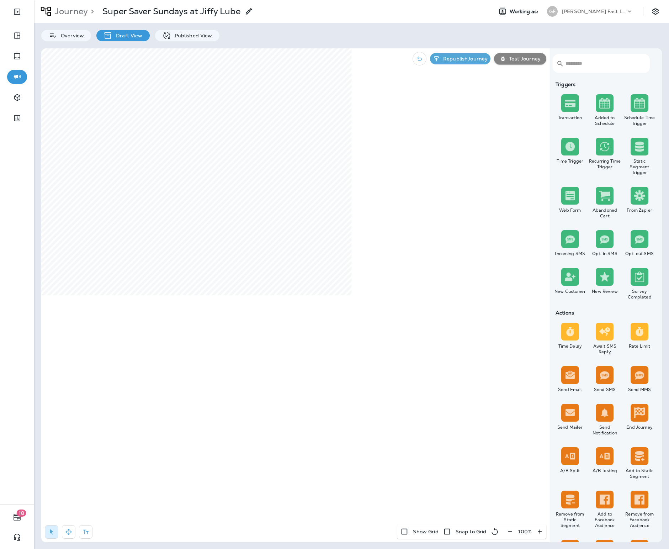
select select "****"
select select "*"
select select "**"
click at [205, 220] on input "*" at bounding box center [210, 222] width 27 height 11
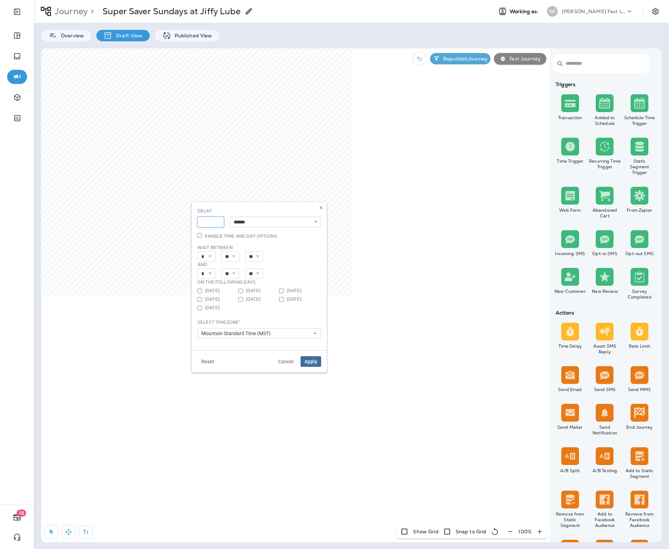
drag, startPoint x: 203, startPoint y: 221, endPoint x: 198, endPoint y: 221, distance: 5.4
click at [198, 221] on input "*" at bounding box center [210, 222] width 27 height 11
click at [302, 246] on p "Wait Between" at bounding box center [259, 248] width 124 height 6
drag, startPoint x: 208, startPoint y: 223, endPoint x: 202, endPoint y: 223, distance: 5.3
click at [202, 223] on input "*" at bounding box center [210, 222] width 27 height 11
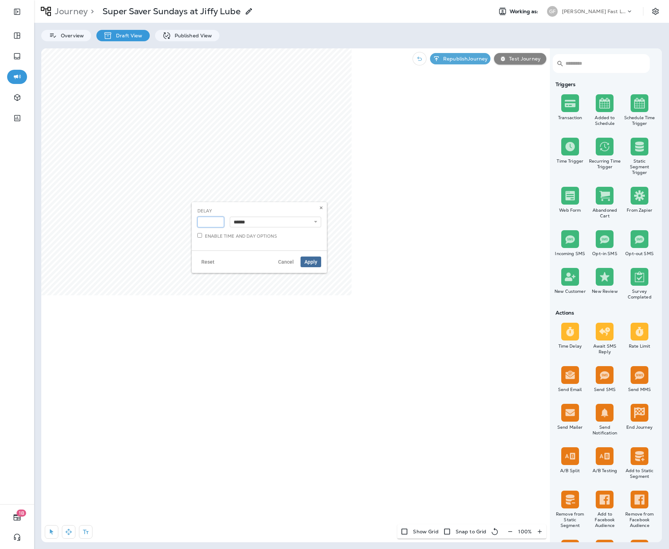
type input "*"
click at [309, 261] on span "Apply" at bounding box center [311, 261] width 13 height 5
select select "****"
select select "*"
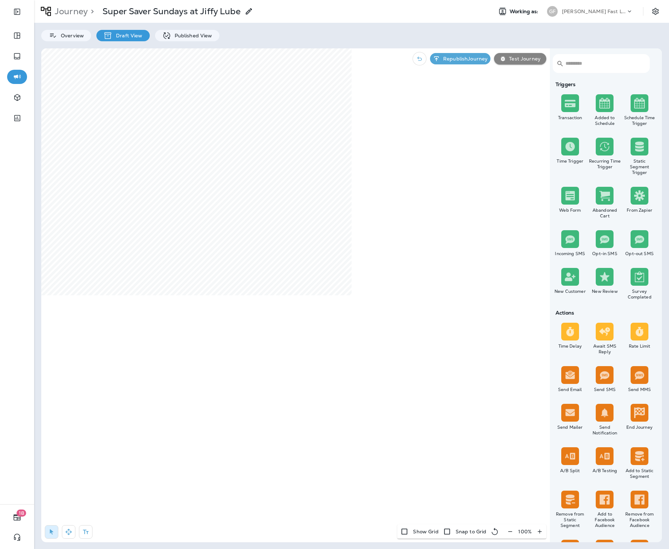
select select "**"
click at [252, 393] on span "Apply" at bounding box center [256, 392] width 13 height 5
select select "****"
click at [156, 353] on input "*" at bounding box center [156, 353] width 27 height 11
click at [253, 390] on span "Apply" at bounding box center [256, 392] width 13 height 5
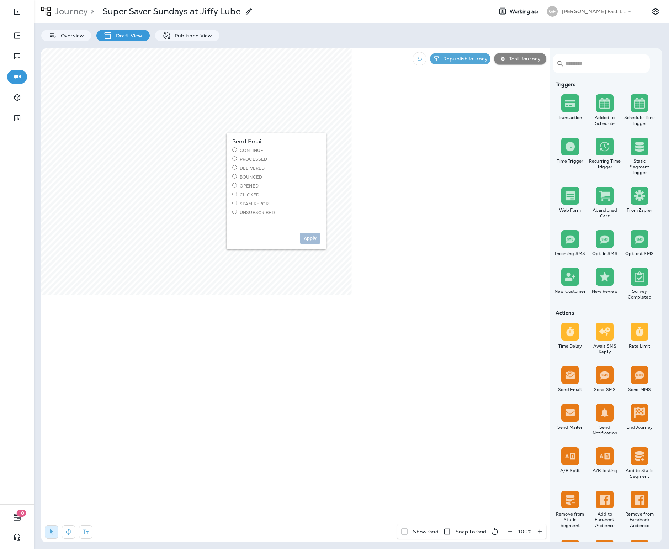
click at [243, 149] on label "Continue" at bounding box center [276, 150] width 88 height 6
click at [307, 239] on span "Apply" at bounding box center [310, 238] width 13 height 5
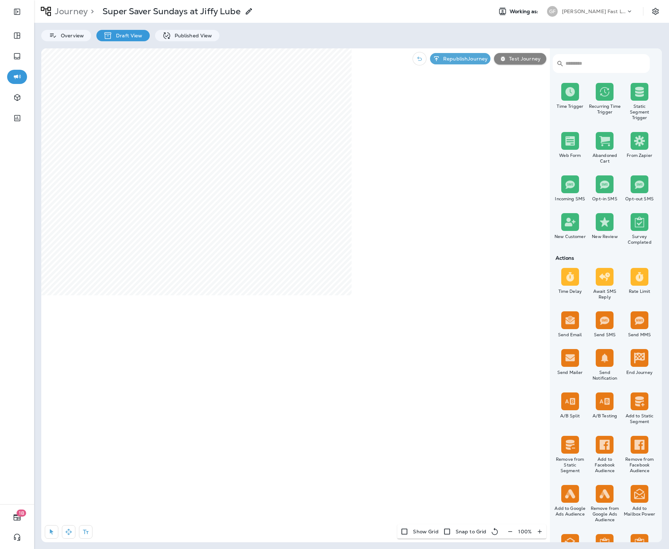
scroll to position [425, 0]
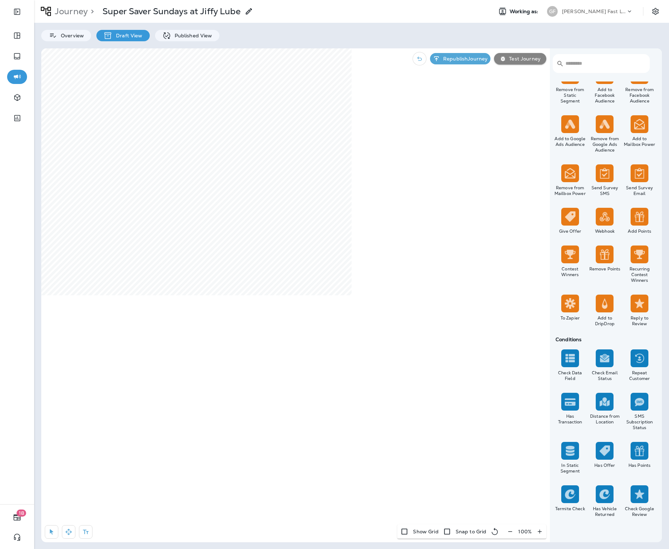
click at [373, 309] on div "​ ​ Triggers Transaction Added to Schedule Schedule Time Trigger Time Trigger R…" at bounding box center [351, 295] width 621 height 494
click at [412, 334] on div "​ ​ Triggers Transaction Added to Schedule Schedule Time Trigger Time Trigger R…" at bounding box center [351, 295] width 621 height 494
click at [395, 300] on div "​ ​ Triggers Transaction Added to Schedule Schedule Time Trigger Time Trigger R…" at bounding box center [351, 295] width 621 height 494
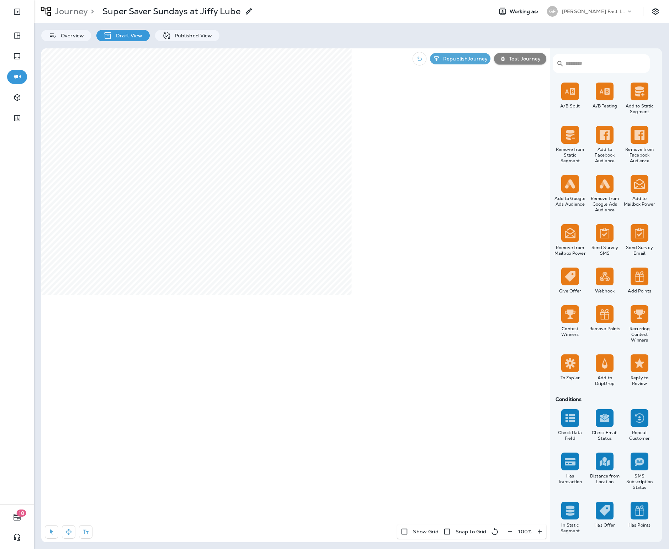
scroll to position [363, 0]
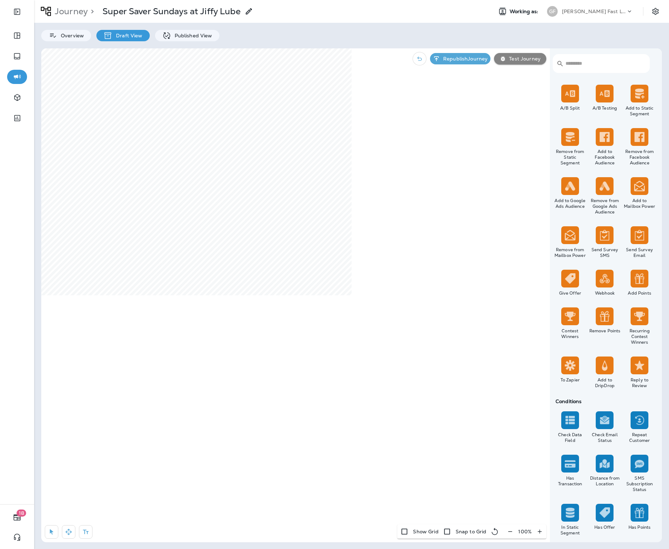
click at [516, 390] on div "​ ​ Triggers Transaction Added to Schedule Schedule Time Trigger Time Trigger R…" at bounding box center [351, 295] width 621 height 494
click at [574, 473] on div "Has Transaction" at bounding box center [570, 473] width 35 height 41
click at [567, 462] on img at bounding box center [570, 463] width 11 height 11
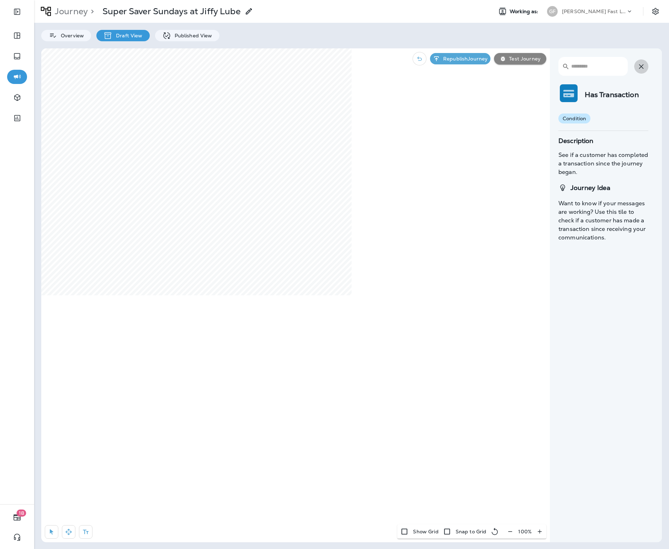
click at [641, 69] on icon "button" at bounding box center [641, 66] width 9 height 9
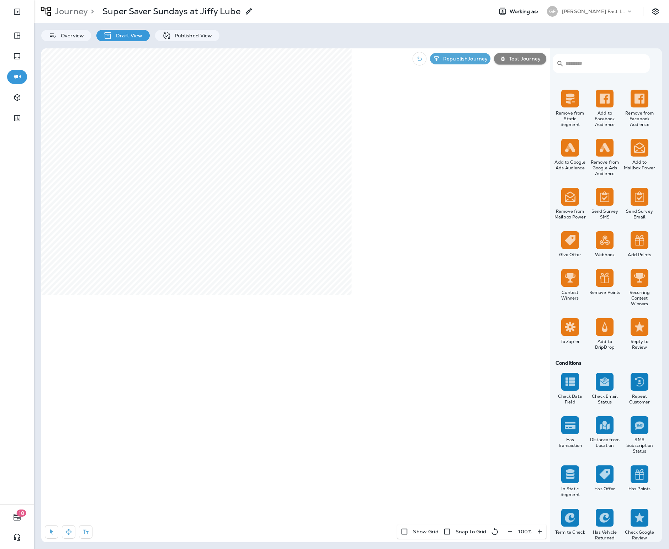
scroll to position [425, 0]
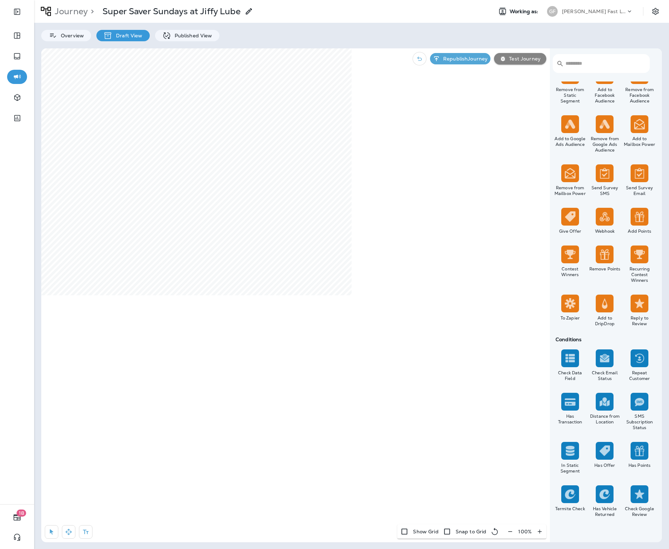
click at [279, 253] on div "​ ​ Triggers Transaction Added to Schedule Schedule Time Trigger Time Trigger R…" at bounding box center [351, 295] width 621 height 494
click at [363, 295] on div "​ ​ Triggers Transaction Added to Schedule Schedule Time Trigger Time Trigger R…" at bounding box center [351, 295] width 621 height 494
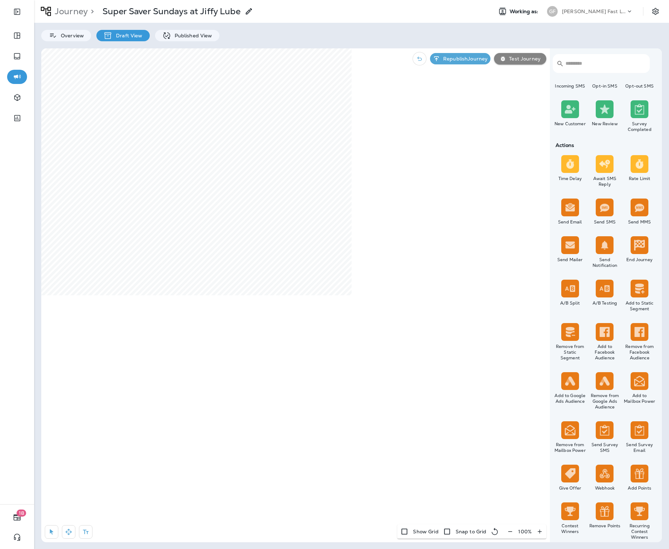
scroll to position [148, 0]
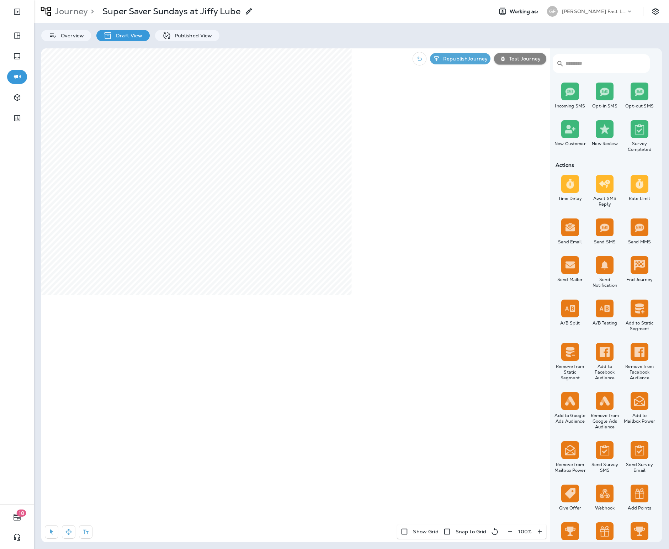
drag, startPoint x: 555, startPoint y: 230, endPoint x: 600, endPoint y: 241, distance: 45.8
click at [599, 242] on div "Time Delay Await SMS Reply Rate Limit Send Email Send SMS Send MMS Send Mailer …" at bounding box center [605, 394] width 104 height 440
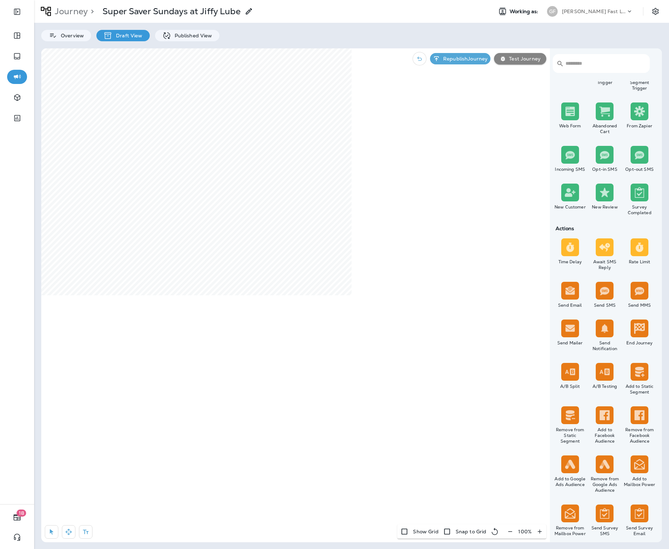
scroll to position [425, 0]
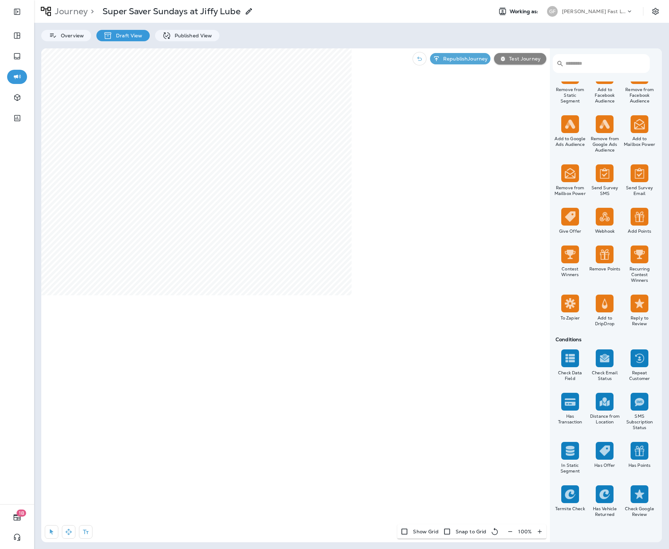
click at [395, 338] on div "​ ​ Triggers Transaction Added to Schedule Schedule Time Trigger Time Trigger R…" at bounding box center [351, 295] width 621 height 494
click at [384, 327] on div "​ ​ Triggers Transaction Added to Schedule Schedule Time Trigger Time Trigger R…" at bounding box center [351, 295] width 621 height 494
drag, startPoint x: 602, startPoint y: 405, endPoint x: 591, endPoint y: 401, distance: 11.4
click at [591, 401] on div "Distance from Location" at bounding box center [605, 411] width 35 height 41
click at [572, 362] on img at bounding box center [570, 358] width 11 height 11
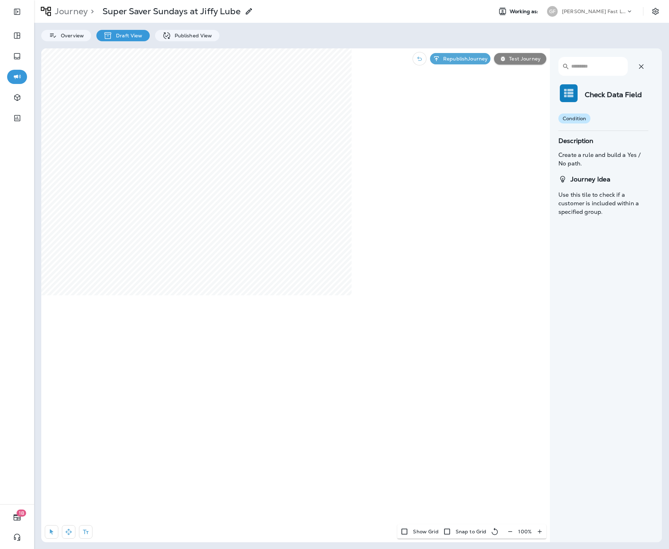
drag, startPoint x: 568, startPoint y: 89, endPoint x: 552, endPoint y: 94, distance: 16.4
click at [552, 94] on div "​ ​ Check Data Field condition Description Create a rule and build a Yes / No p…" at bounding box center [605, 295] width 110 height 494
click at [647, 70] on button "button" at bounding box center [641, 66] width 14 height 14
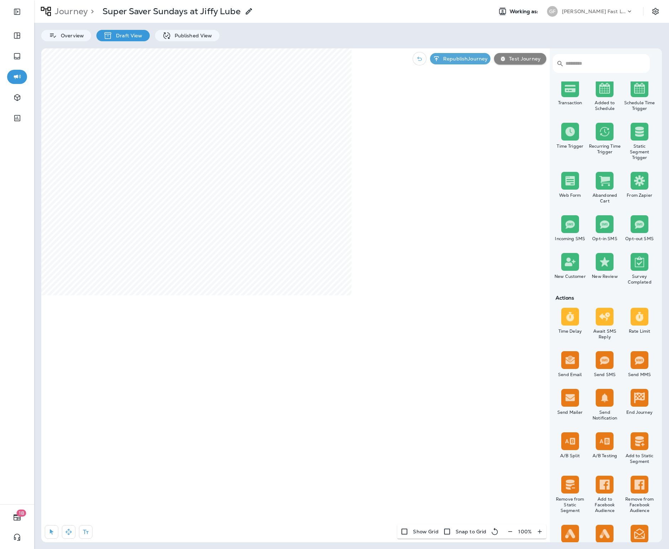
scroll to position [16, 0]
drag, startPoint x: 554, startPoint y: 400, endPoint x: 612, endPoint y: 390, distance: 58.5
click at [615, 389] on div "Time Delay Await SMS Reply Rate Limit Send Email Send SMS Send MMS Send Mailer …" at bounding box center [605, 526] width 104 height 440
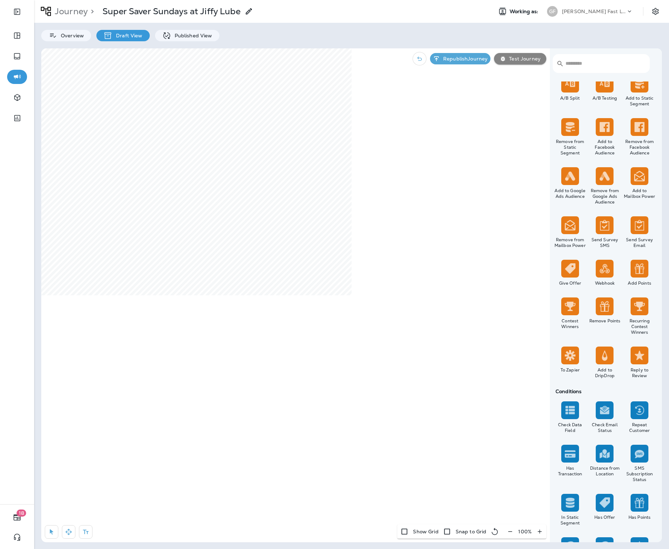
scroll to position [390, 0]
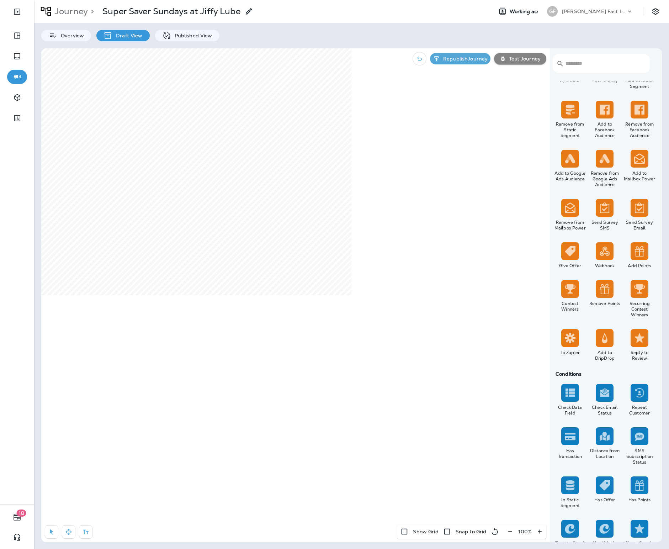
click at [464, 394] on div "​ ​ Triggers Transaction Added to Schedule Schedule Time Trigger Time Trigger R…" at bounding box center [351, 295] width 621 height 494
click at [570, 431] on img at bounding box center [570, 436] width 11 height 11
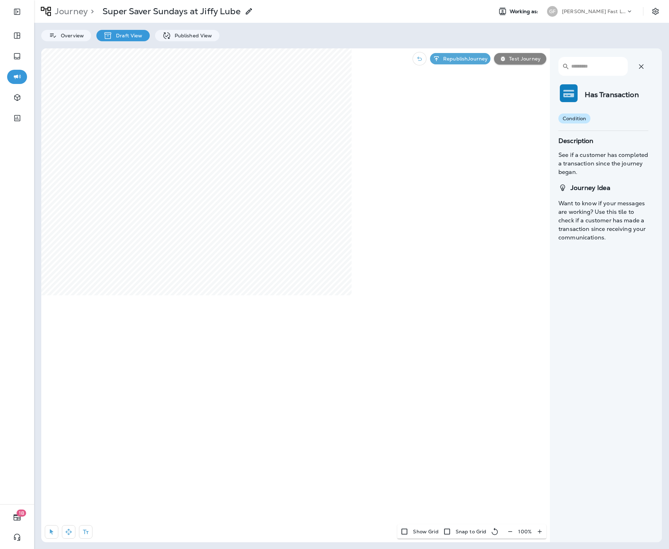
click at [561, 101] on div at bounding box center [569, 93] width 18 height 18
drag, startPoint x: 562, startPoint y: 101, endPoint x: 575, endPoint y: 95, distance: 14.8
click at [562, 101] on div at bounding box center [569, 93] width 18 height 18
click at [648, 67] on button "button" at bounding box center [641, 66] width 14 height 14
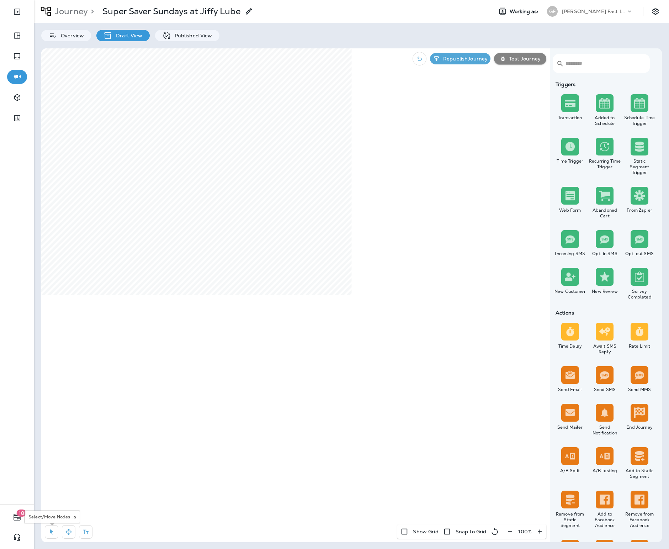
click at [52, 529] on icon "button" at bounding box center [51, 531] width 7 height 7
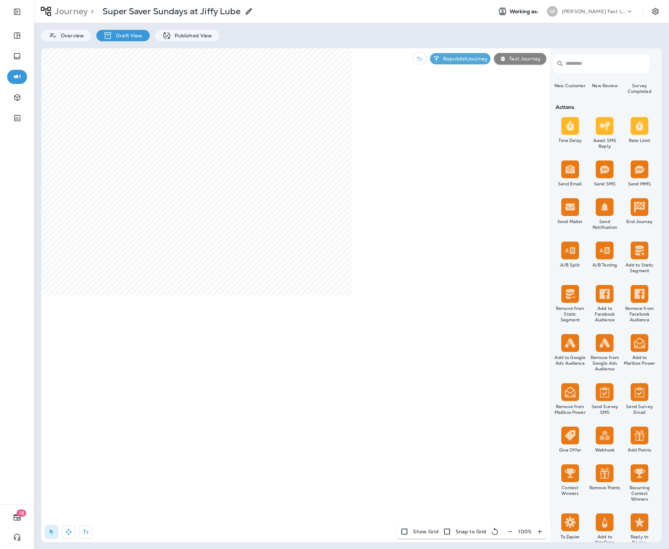
scroll to position [204, 0]
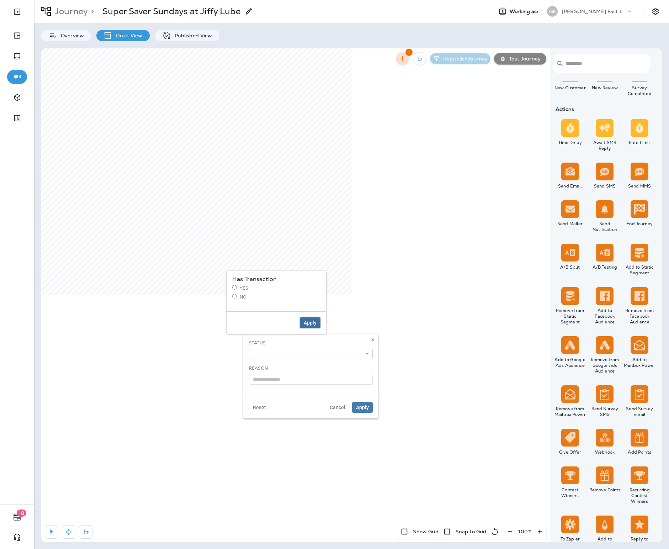
click at [309, 323] on span "Apply" at bounding box center [310, 322] width 13 height 5
click at [299, 356] on select "**********" at bounding box center [311, 354] width 124 height 11
select select "*******"
click at [249, 349] on select "**********" at bounding box center [311, 354] width 124 height 11
click at [323, 385] on div "**********" at bounding box center [310, 365] width 135 height 62
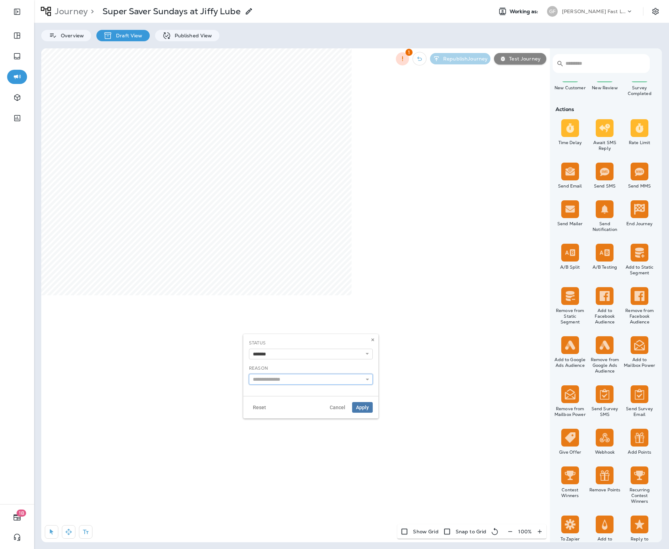
click at [324, 382] on input "text" at bounding box center [311, 379] width 124 height 11
click at [361, 411] on button "Apply" at bounding box center [362, 407] width 21 height 11
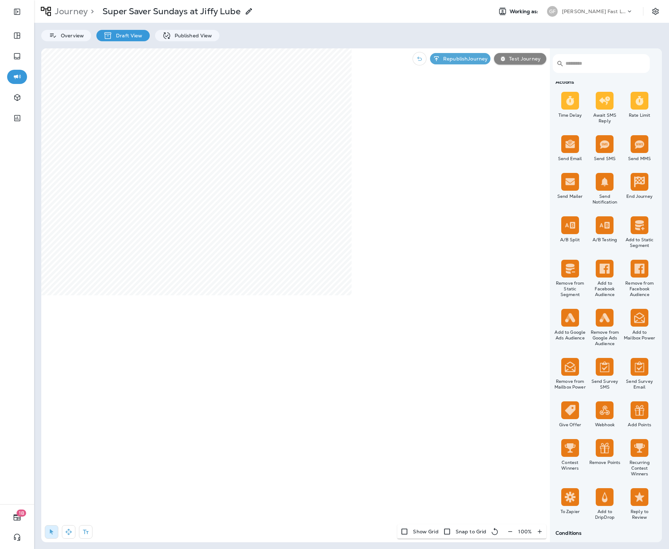
scroll to position [246, 0]
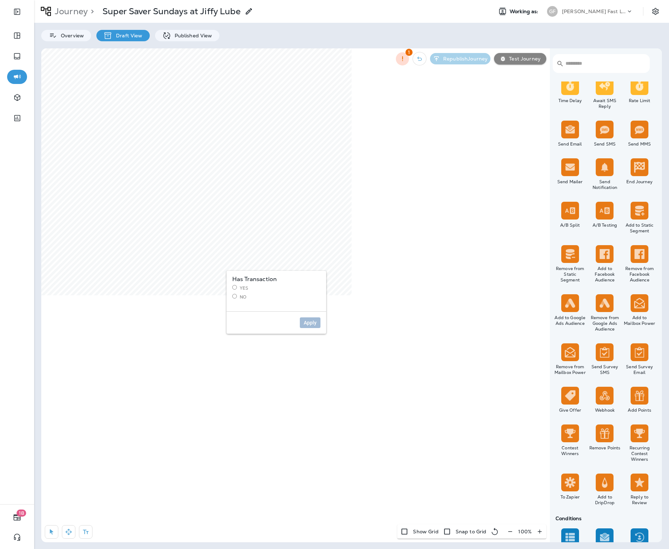
click at [240, 297] on label "No" at bounding box center [276, 297] width 88 height 6
click at [306, 319] on button "Apply" at bounding box center [310, 322] width 21 height 11
click at [332, 362] on select "**********" at bounding box center [392, 364] width 124 height 11
click at [354, 361] on select "**********" at bounding box center [392, 364] width 124 height 11
select select "**********"
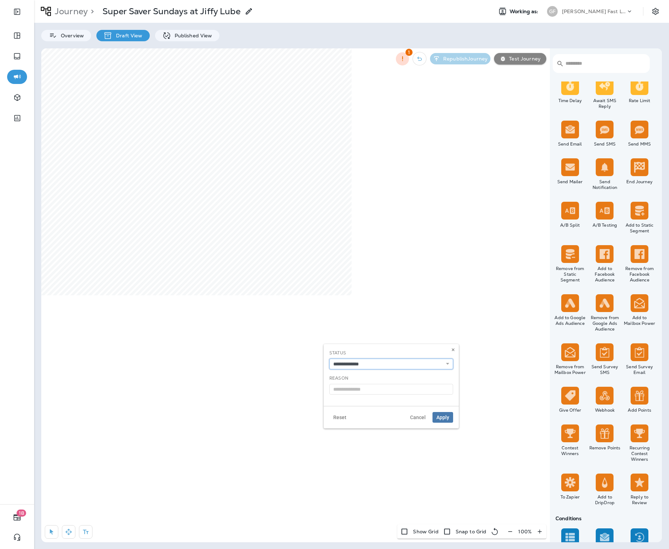
click at [330, 359] on select "**********" at bounding box center [392, 364] width 124 height 11
click at [451, 419] on button "Apply" at bounding box center [443, 417] width 21 height 11
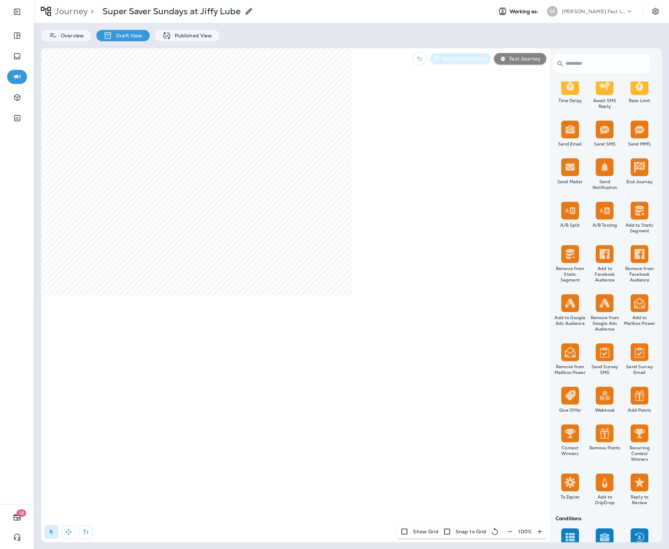
click at [482, 57] on p "Republish Journey" at bounding box center [464, 59] width 47 height 6
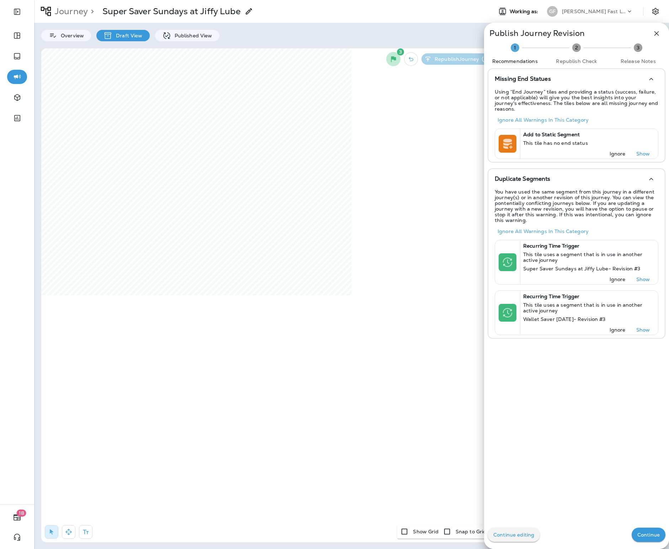
click at [648, 534] on p "Continue" at bounding box center [649, 535] width 22 height 6
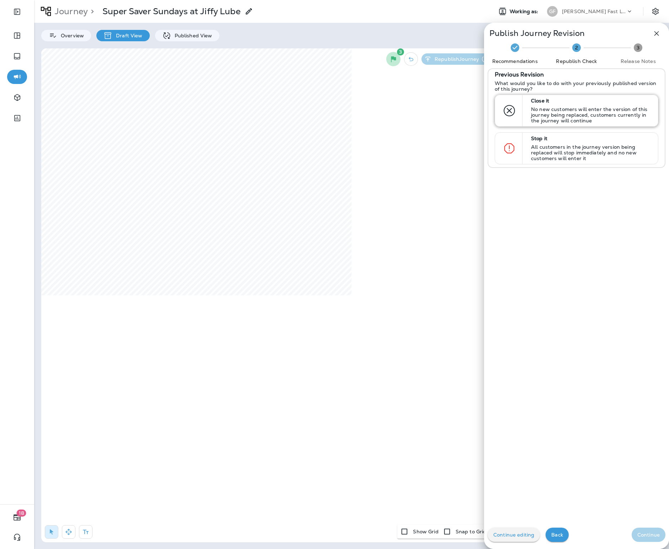
click at [574, 122] on p "No new customers will enter the version of this journey being replaced, custome…" at bounding box center [591, 114] width 121 height 17
click at [657, 539] on button "Continue" at bounding box center [649, 535] width 34 height 14
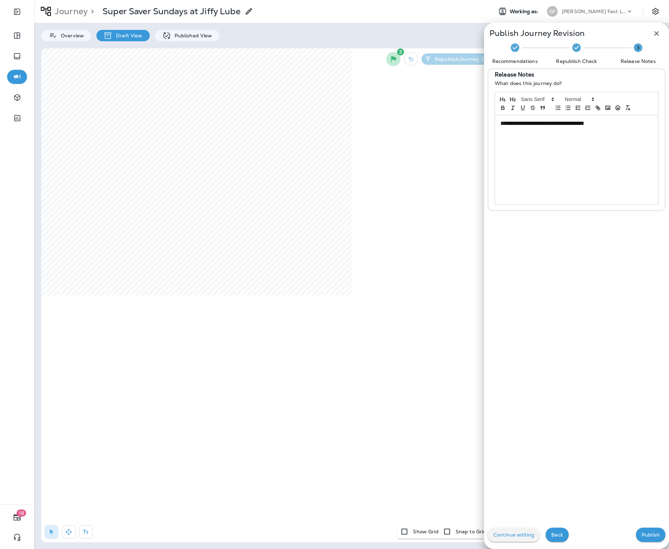
click at [562, 536] on p "Back" at bounding box center [558, 535] width 12 height 6
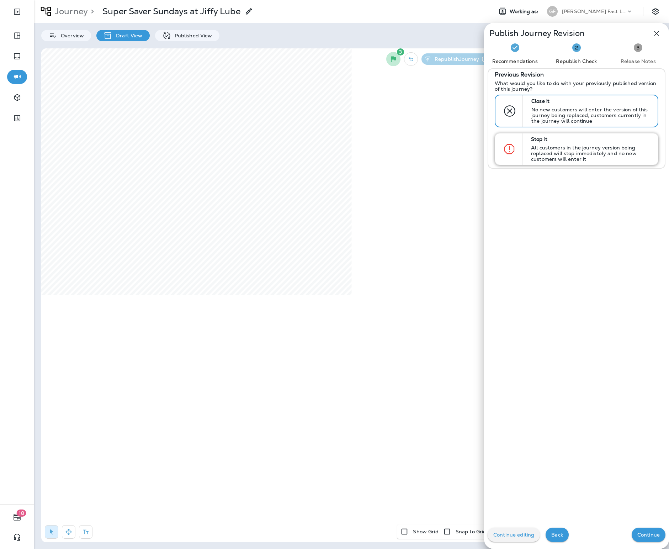
click at [574, 158] on p "All customers in the journey version being replaced will stop immediately and n…" at bounding box center [591, 153] width 121 height 17
click at [648, 535] on p "Continue" at bounding box center [649, 535] width 22 height 6
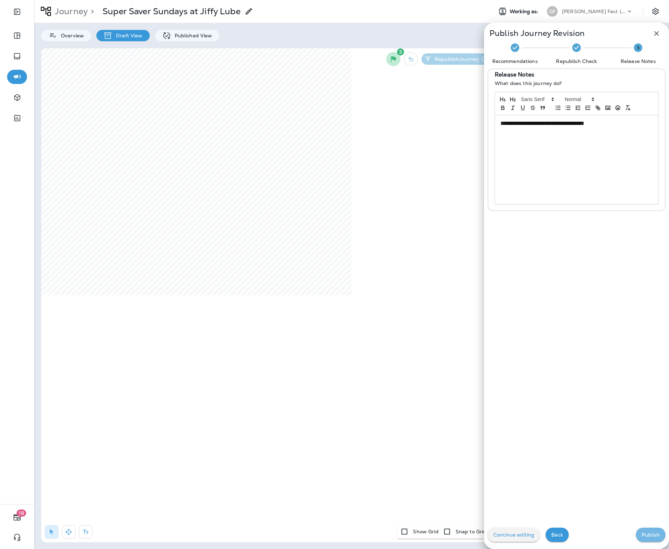
click at [648, 534] on p "Publish" at bounding box center [651, 535] width 18 height 6
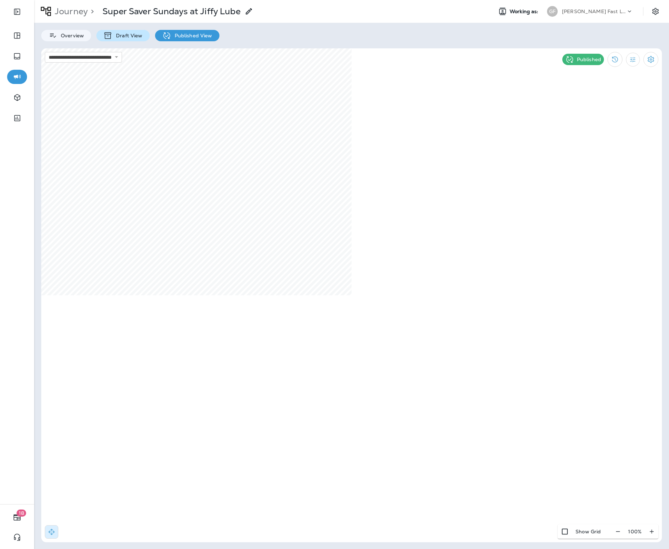
click at [129, 37] on p "Draft View" at bounding box center [127, 36] width 30 height 6
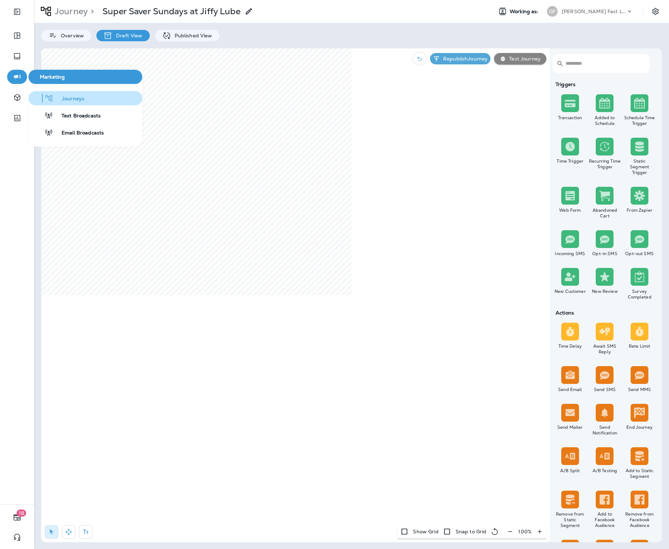
click at [76, 105] on button "Journeys" at bounding box center [85, 98] width 114 height 14
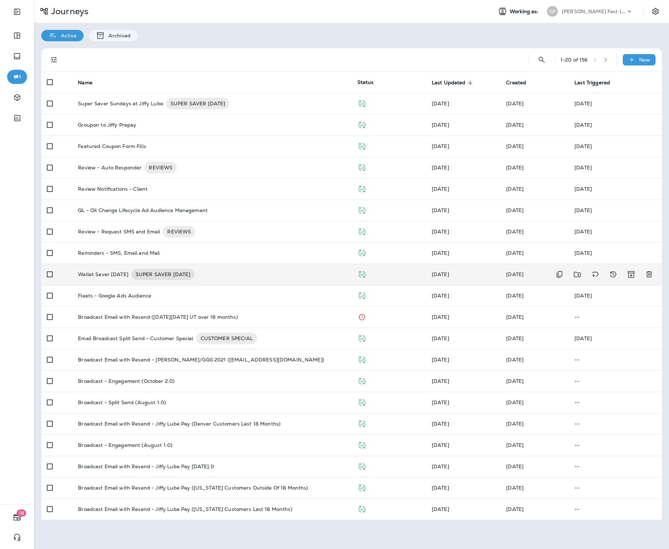
click at [108, 277] on p "Wallet Saver Wednesday" at bounding box center [103, 274] width 51 height 11
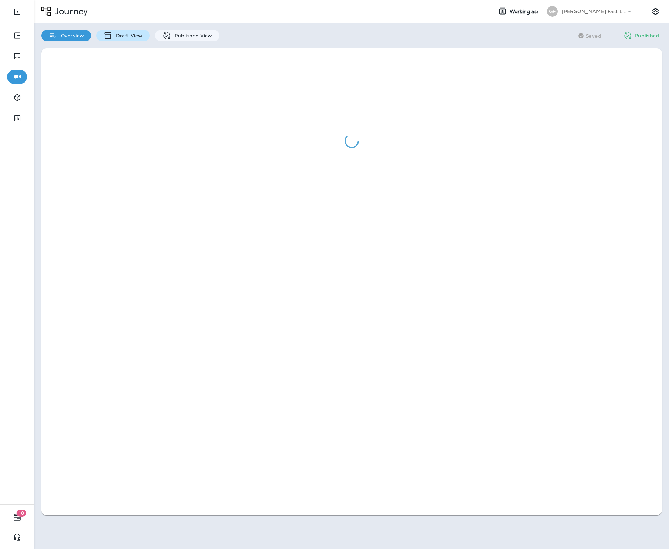
click at [128, 35] on p "Draft View" at bounding box center [127, 36] width 30 height 6
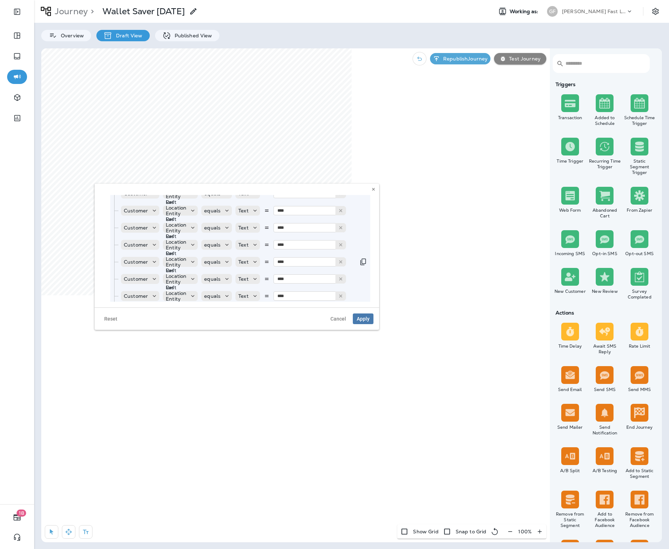
scroll to position [286, 0]
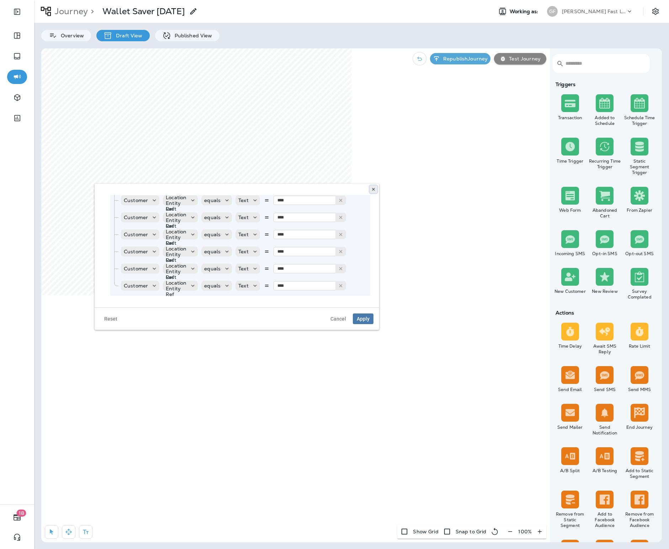
click at [375, 191] on icon at bounding box center [373, 189] width 4 height 4
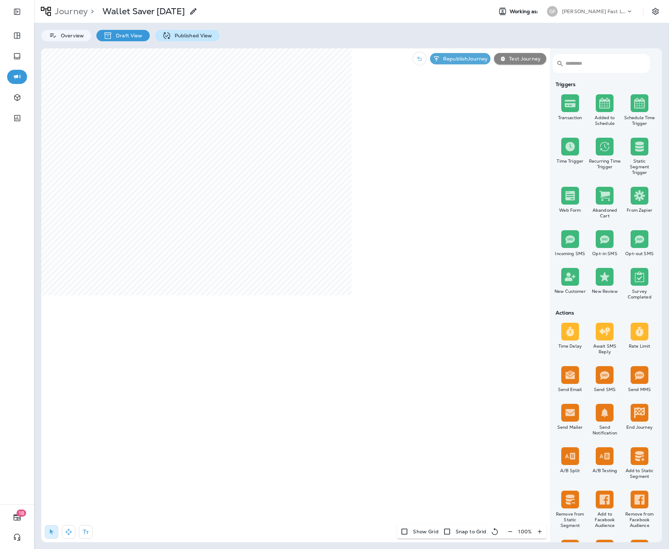
click at [185, 34] on p "Published View" at bounding box center [191, 36] width 41 height 6
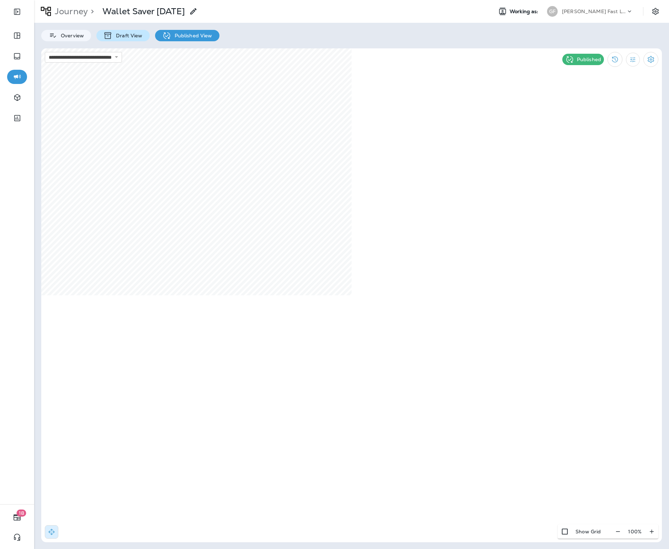
click at [125, 38] on p "Draft View" at bounding box center [127, 36] width 30 height 6
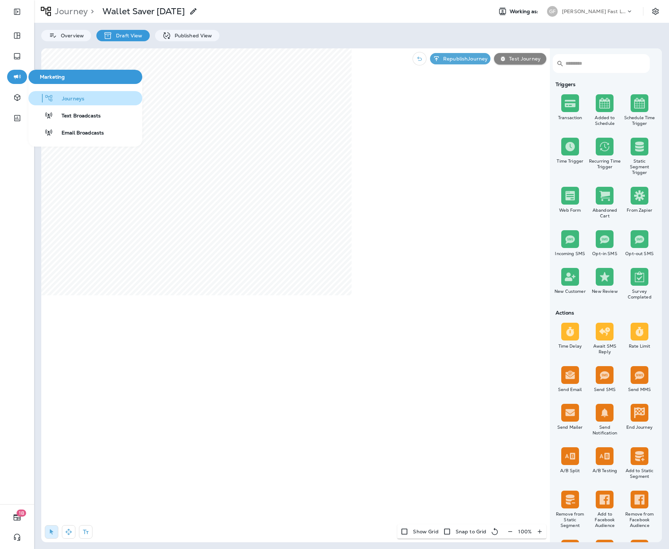
click at [56, 97] on span "Journeys" at bounding box center [68, 99] width 31 height 7
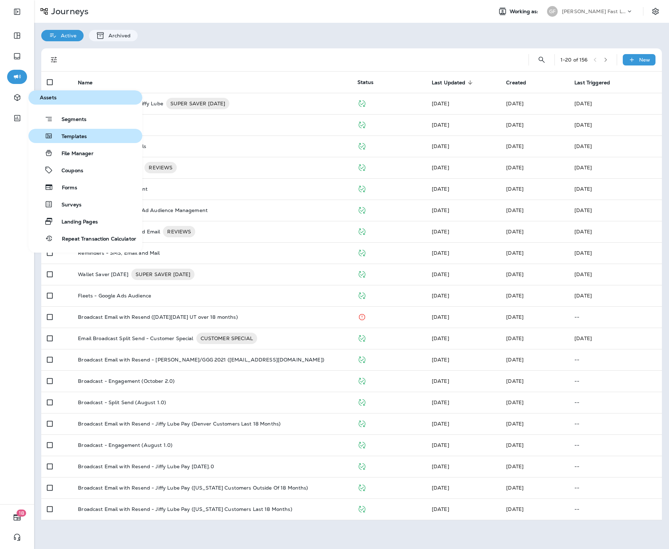
click at [75, 140] on span "Templates" at bounding box center [70, 136] width 34 height 7
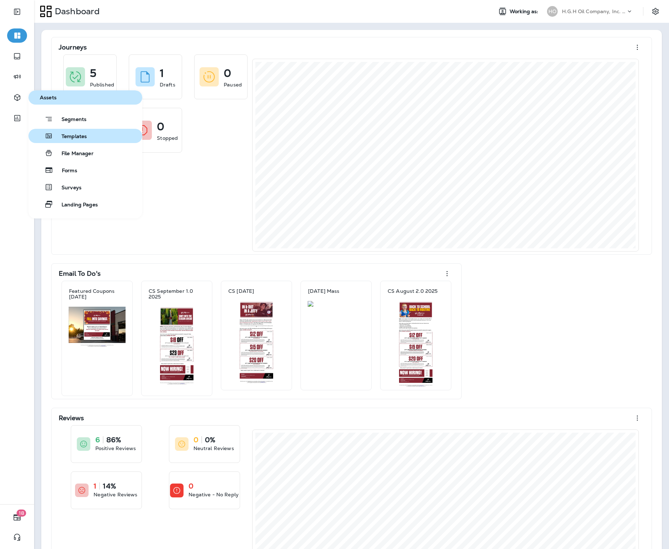
click at [78, 135] on span "Templates" at bounding box center [70, 136] width 34 height 7
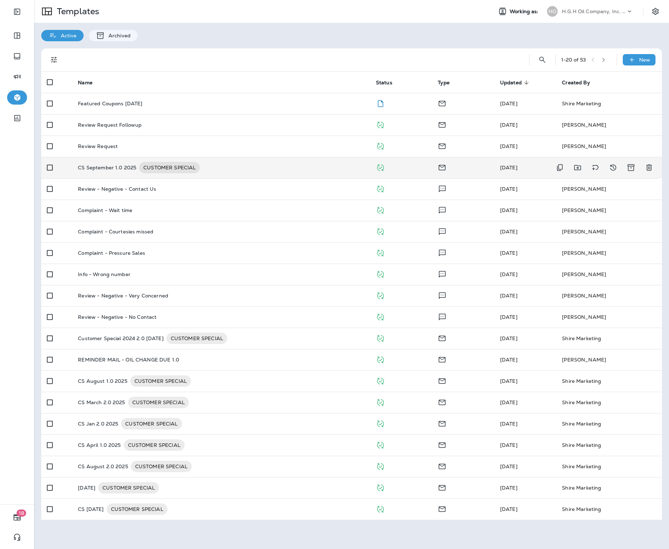
click at [214, 170] on div "CS September 1.0 2025 CUSTOMER SPECIAL" at bounding box center [221, 167] width 287 height 11
click at [114, 168] on p "CS September 1.0 2025" at bounding box center [107, 167] width 58 height 11
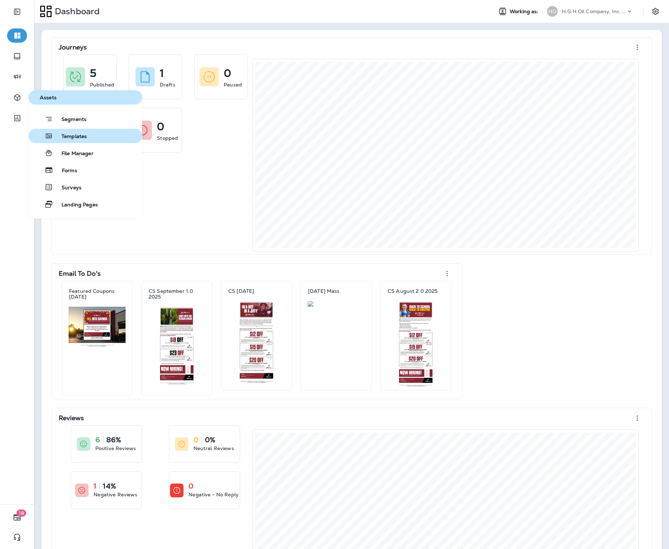
click at [74, 137] on span "Templates" at bounding box center [70, 136] width 34 height 7
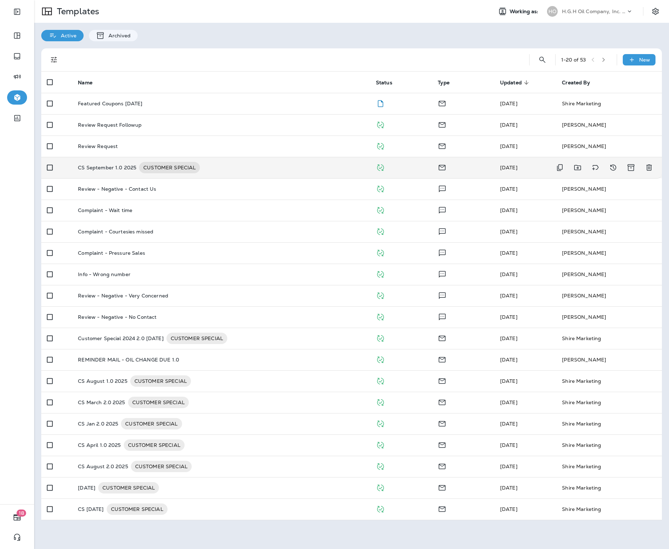
click at [207, 170] on div "CS September 1.0 2025 CUSTOMER SPECIAL" at bounding box center [221, 167] width 287 height 11
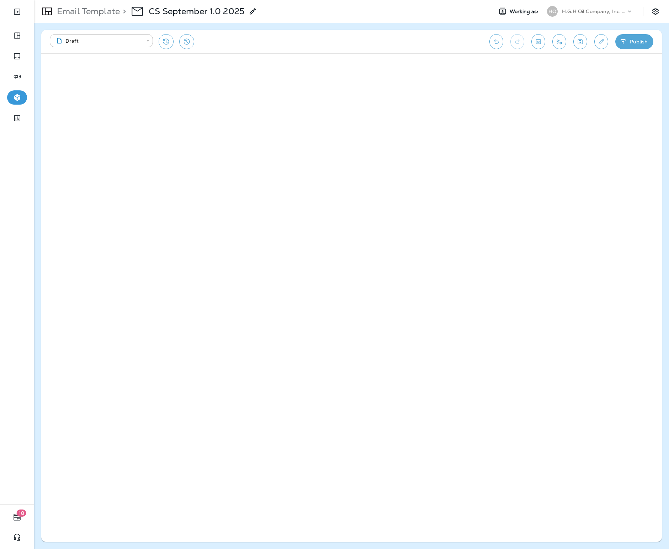
click at [636, 39] on button "Publish" at bounding box center [635, 41] width 38 height 15
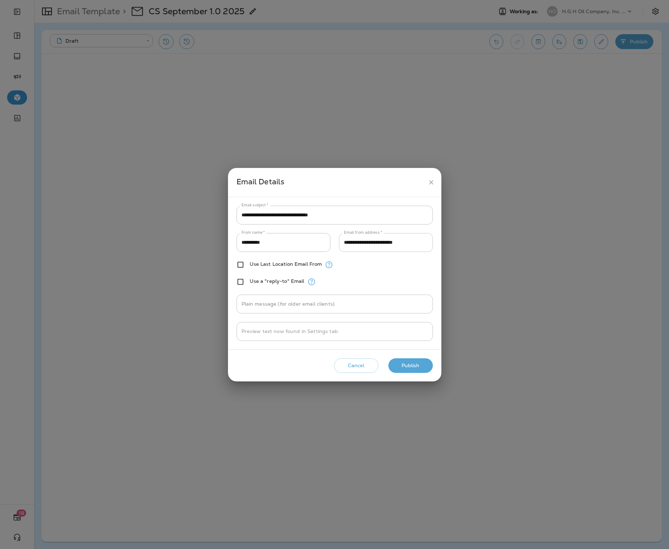
click at [418, 237] on input "**********" at bounding box center [386, 242] width 94 height 19
